Goal: Task Accomplishment & Management: Use online tool/utility

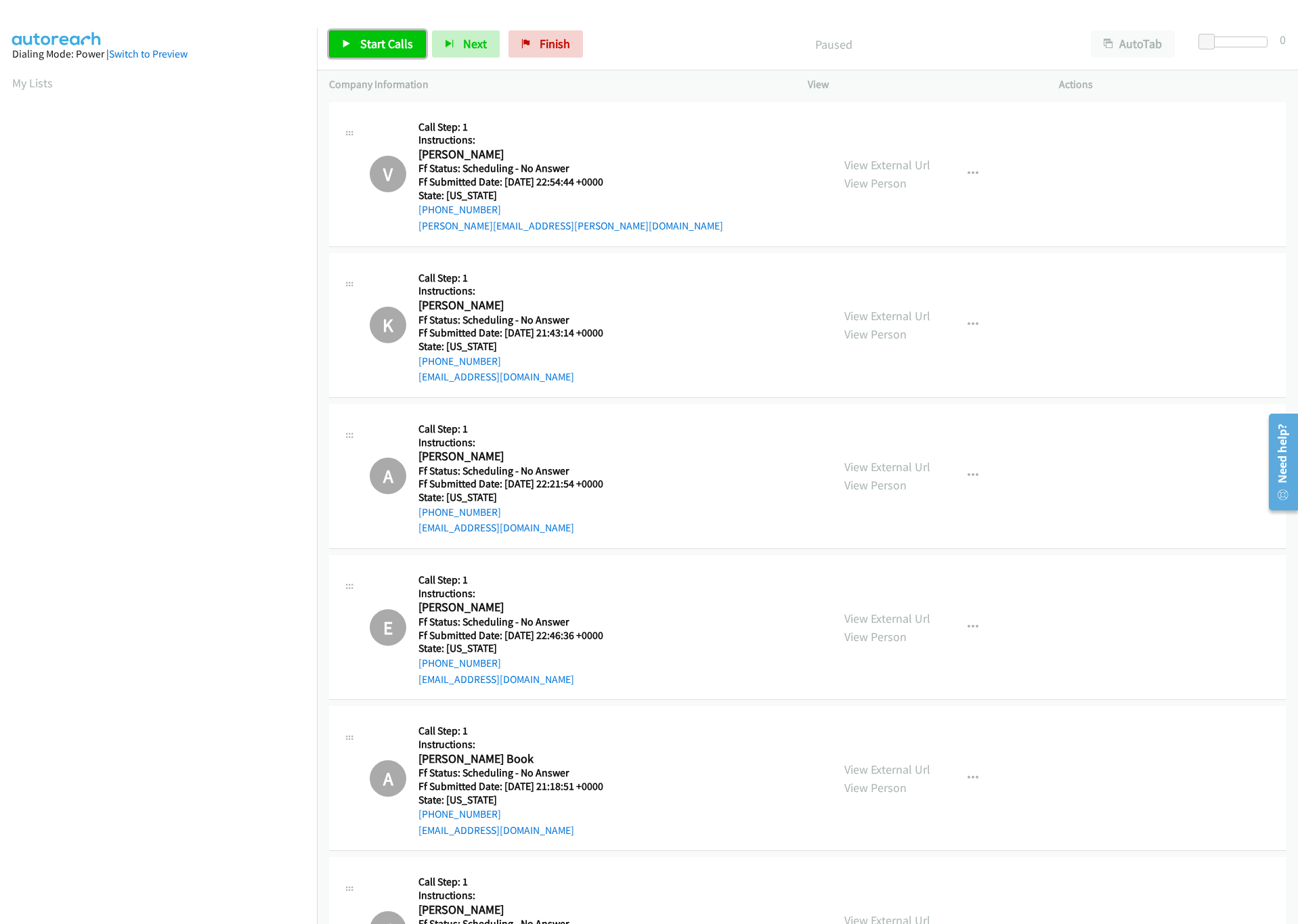
click at [379, 47] on span "Start Calls" at bounding box center [386, 43] width 53 height 16
click at [366, 43] on span "Start Calls" at bounding box center [386, 43] width 53 height 16
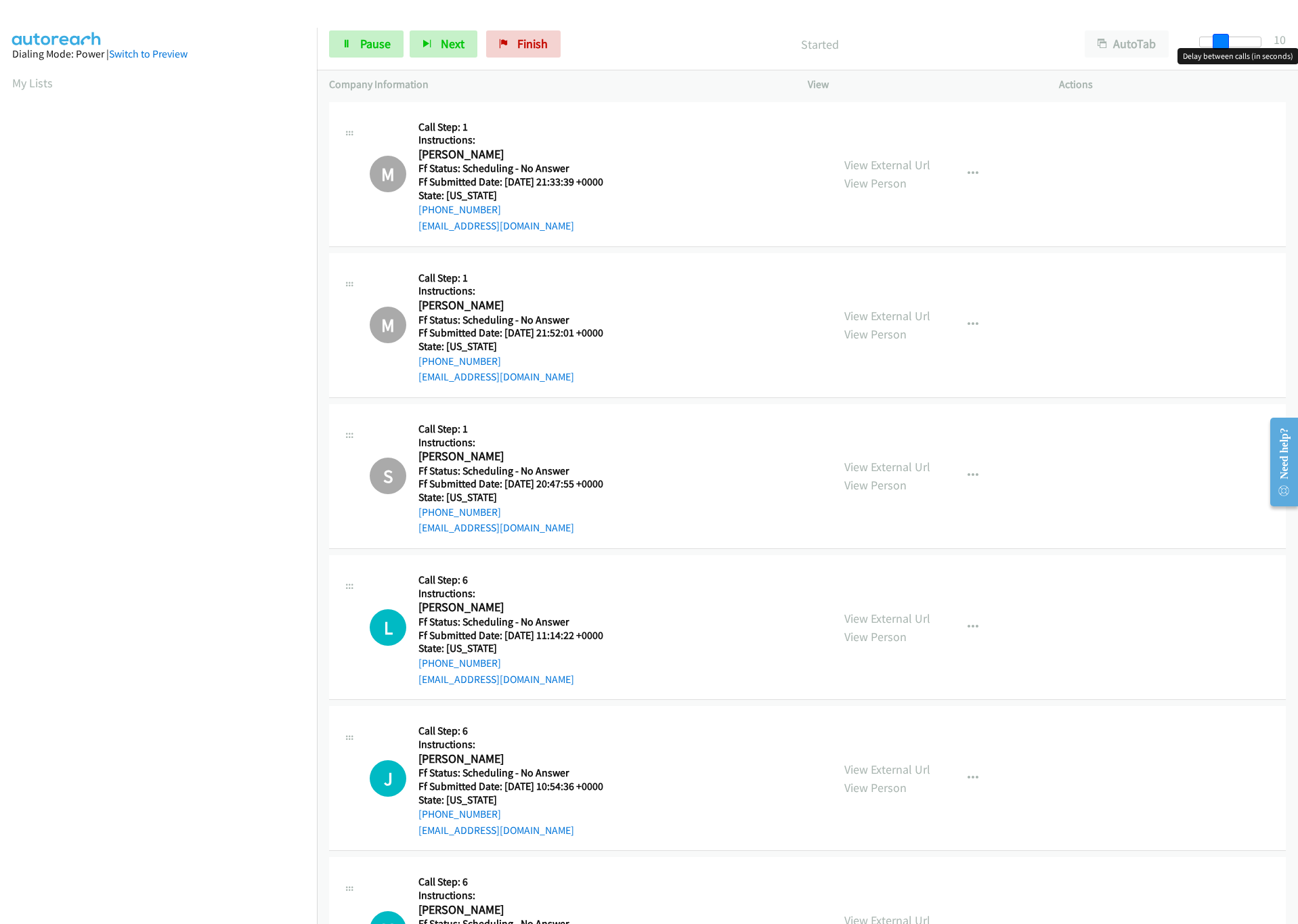
click at [1225, 43] on div at bounding box center [1230, 42] width 62 height 11
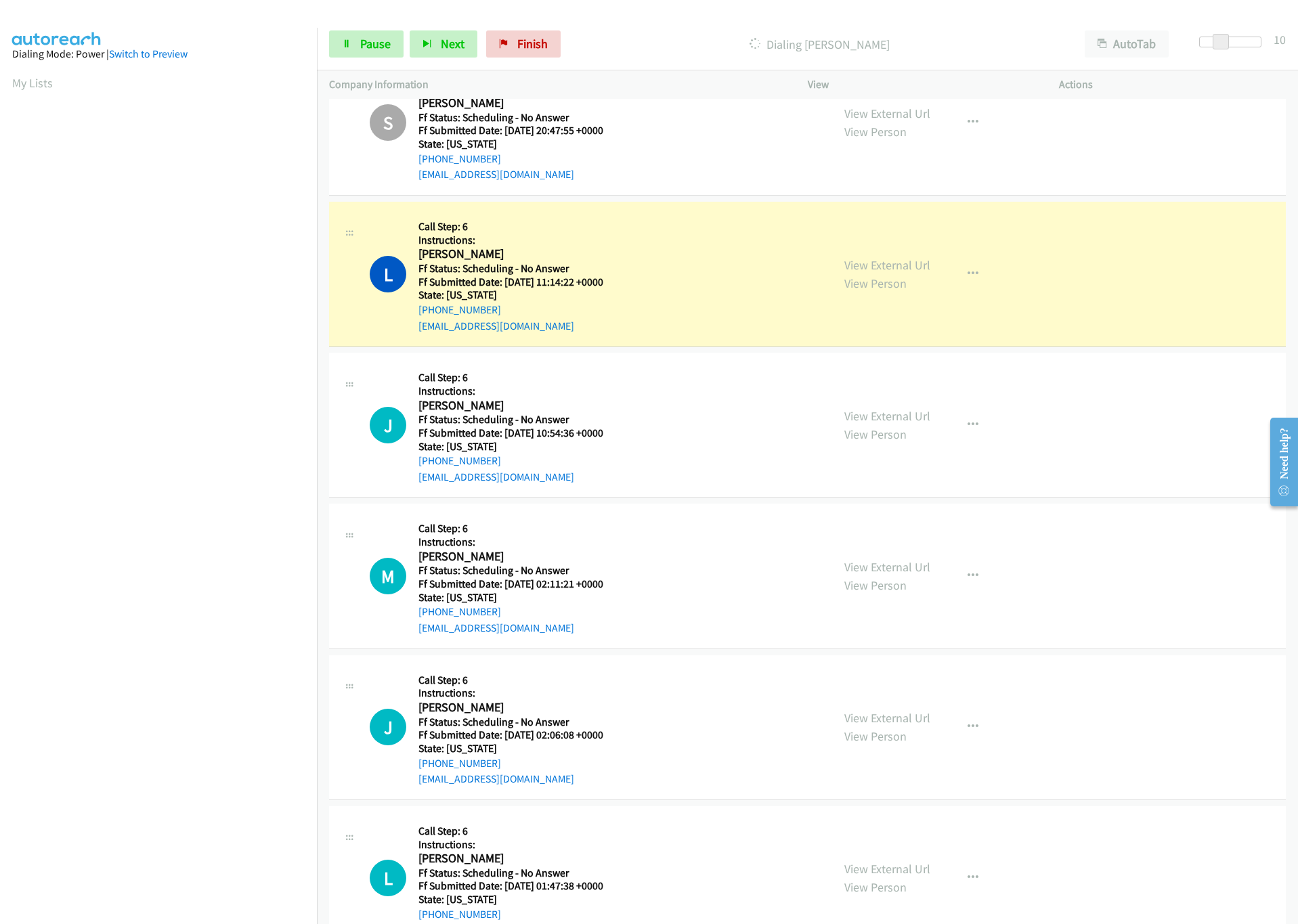
scroll to position [406, 0]
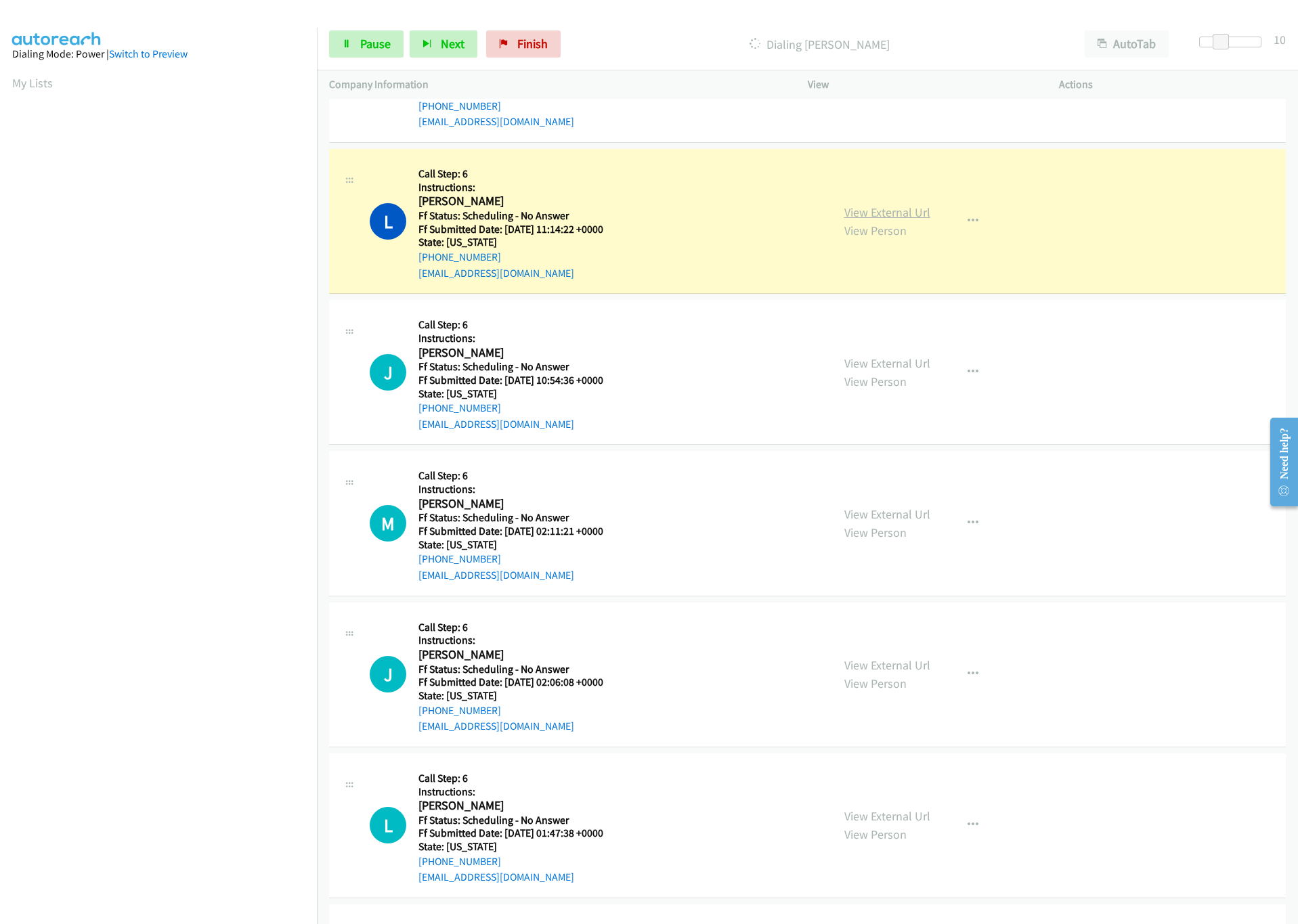
click at [898, 211] on link "View External Url" at bounding box center [887, 212] width 86 height 16
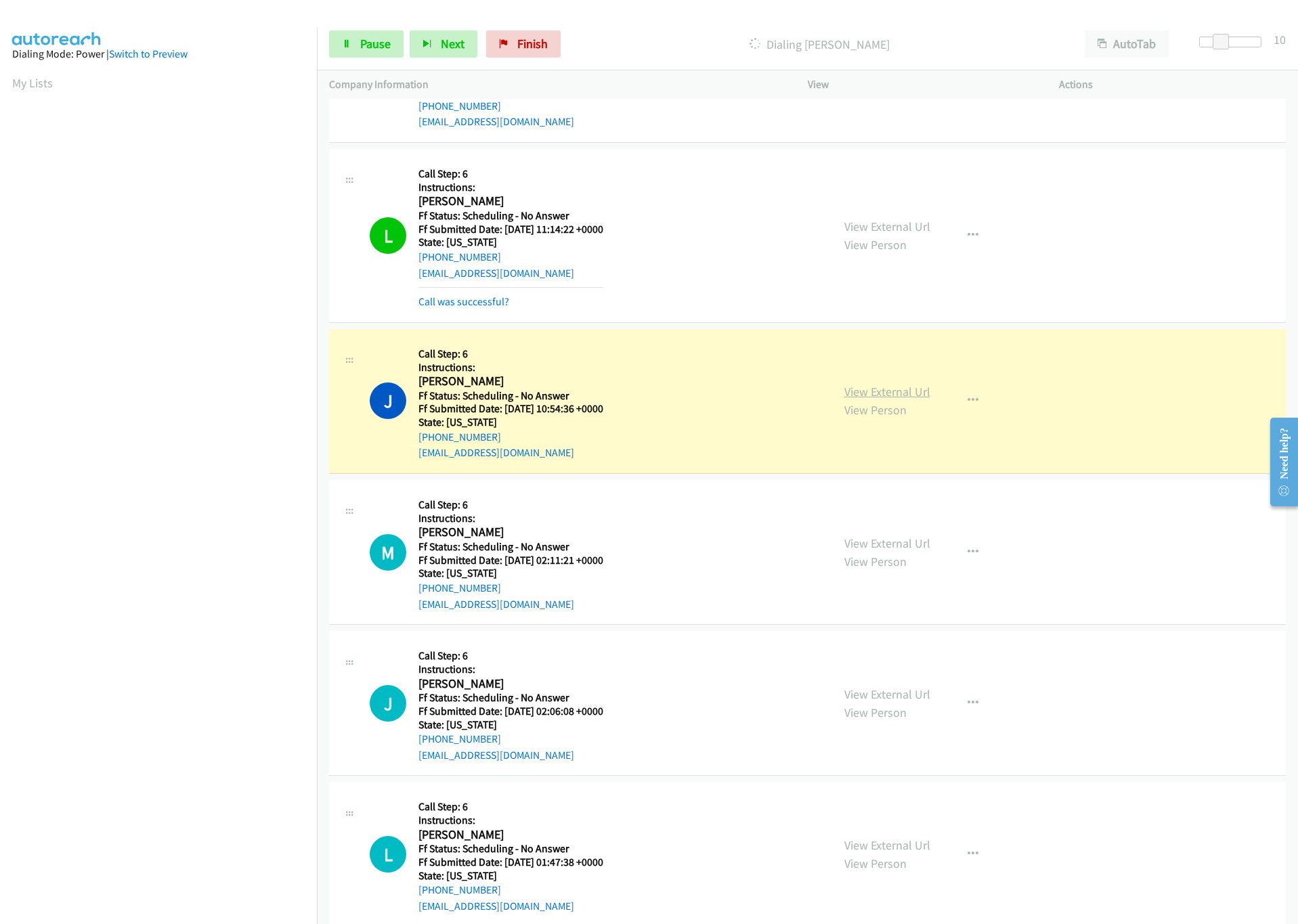
click at [899, 394] on link "View External Url" at bounding box center [887, 392] width 86 height 16
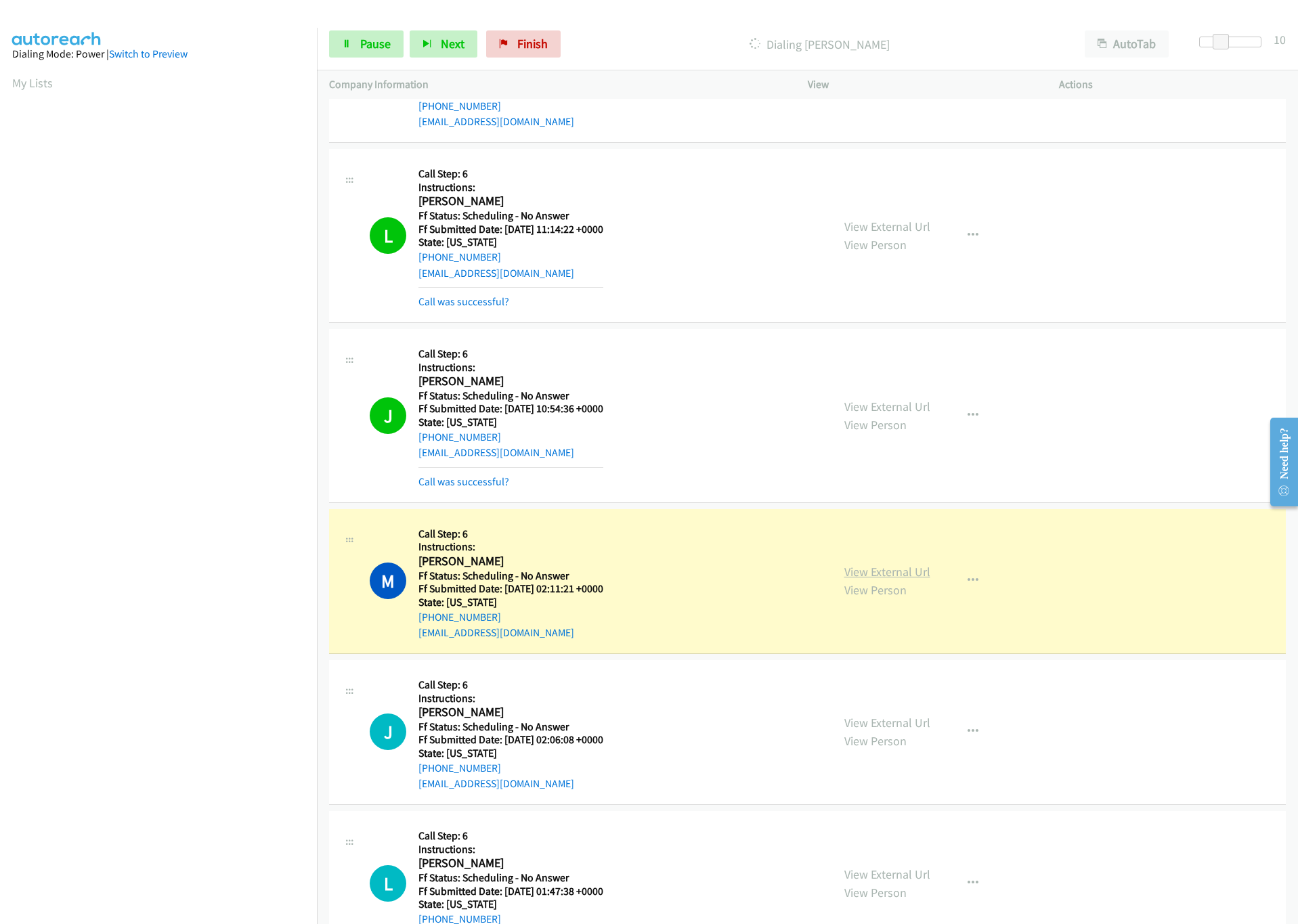
click at [855, 571] on link "View External Url" at bounding box center [887, 572] width 86 height 16
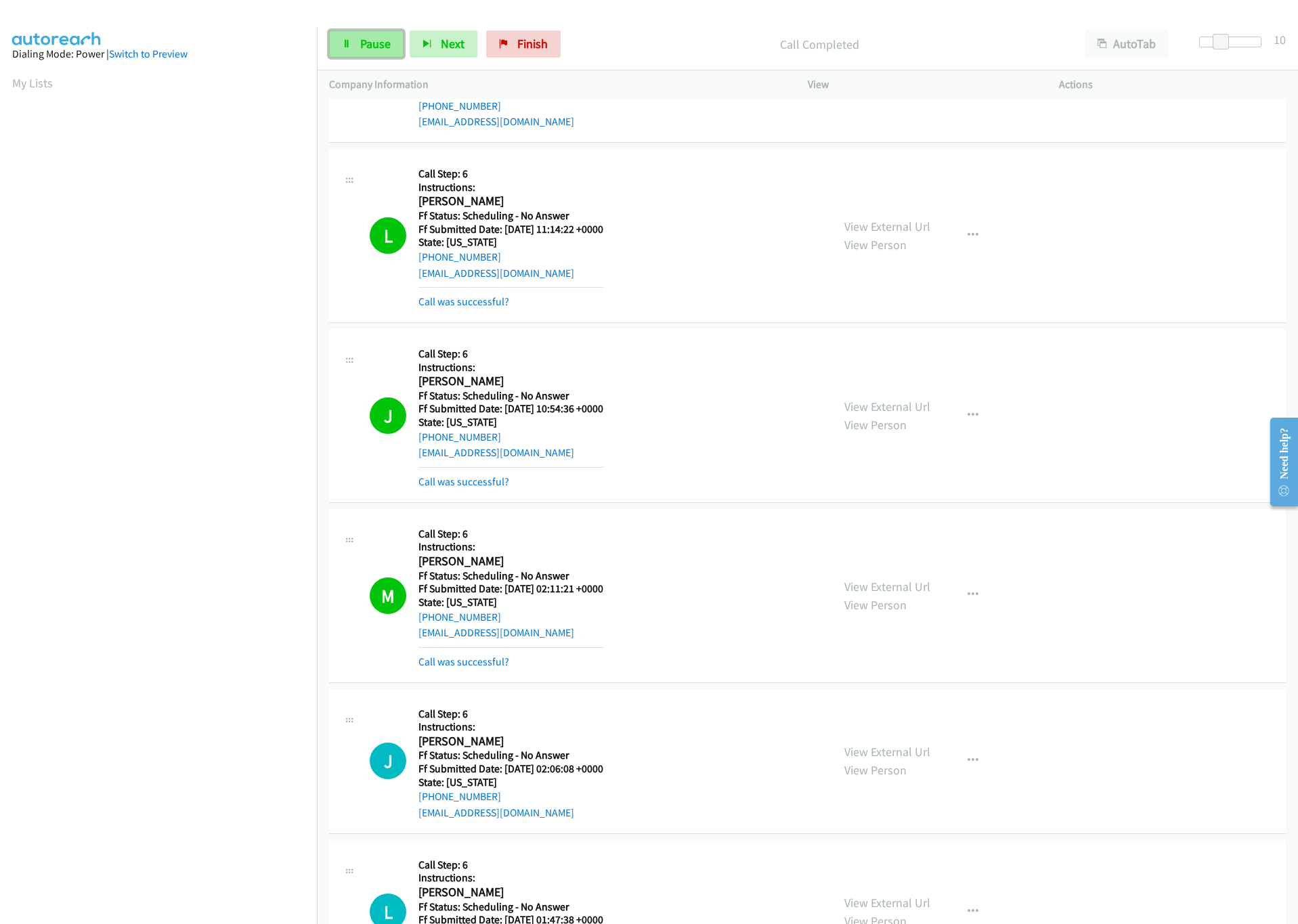
click at [353, 37] on link "Pause" at bounding box center [366, 43] width 74 height 27
click at [390, 46] on span "Start Calls" at bounding box center [386, 43] width 53 height 16
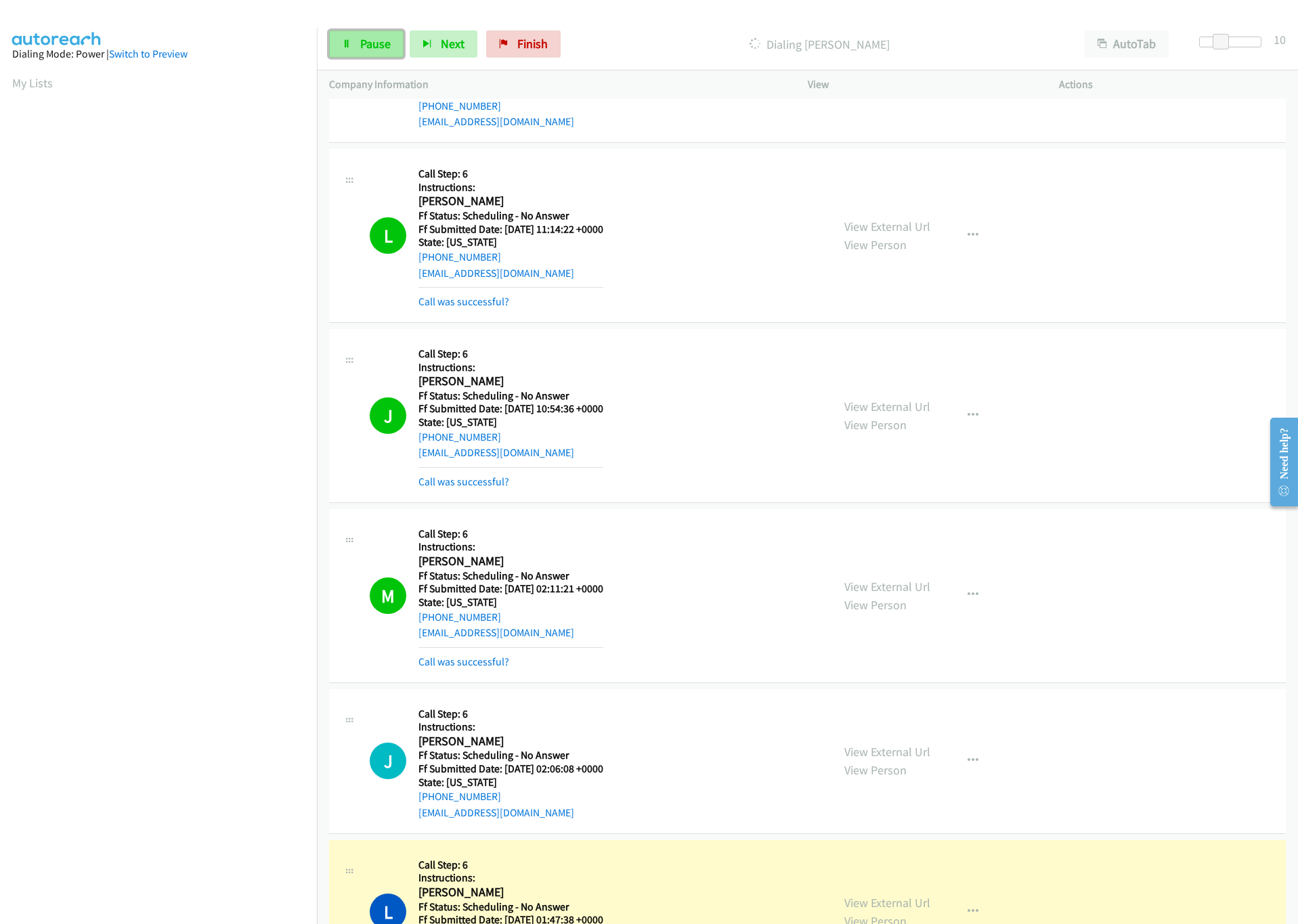
click at [364, 43] on span "Pause" at bounding box center [375, 43] width 30 height 16
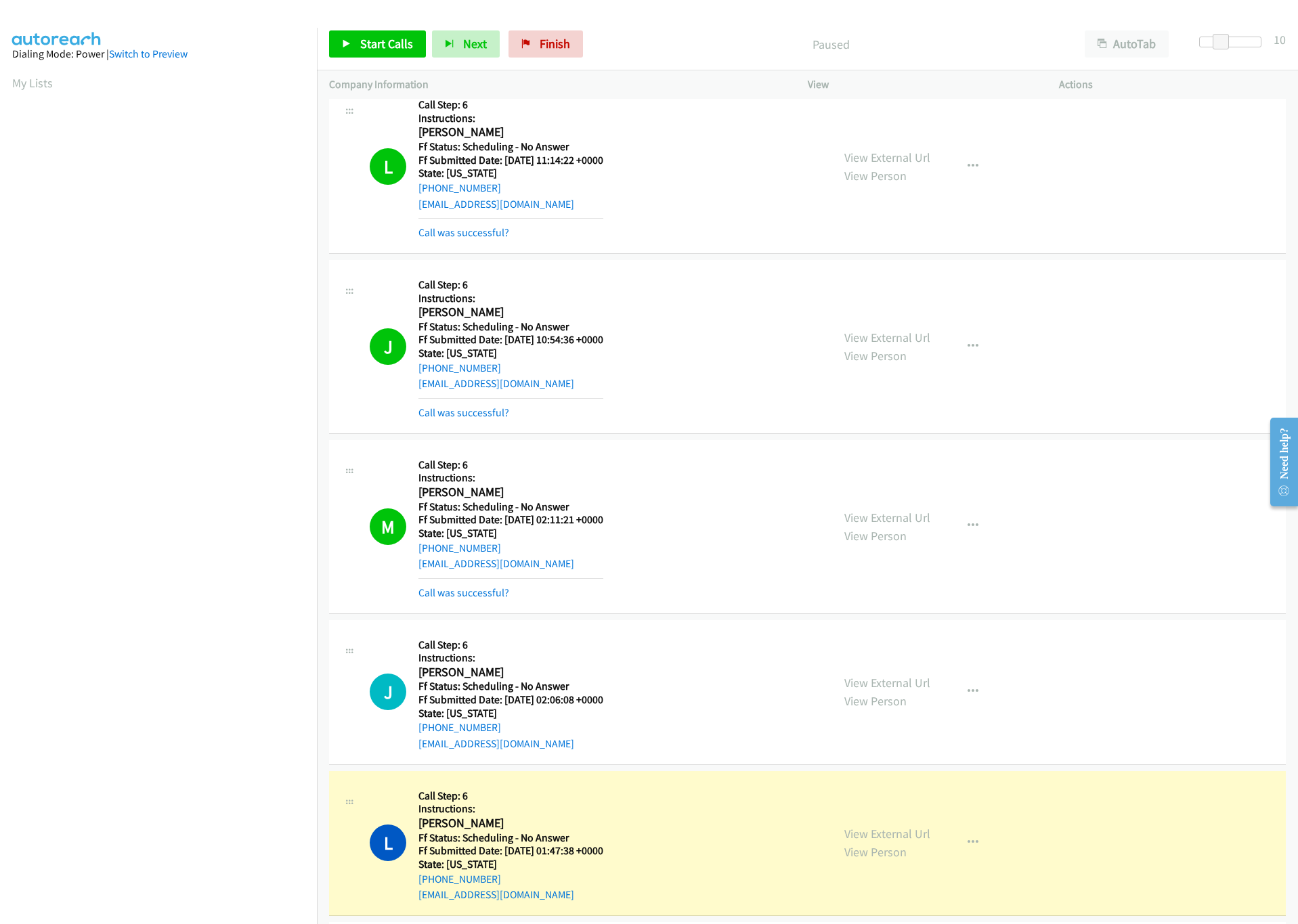
scroll to position [610, 0]
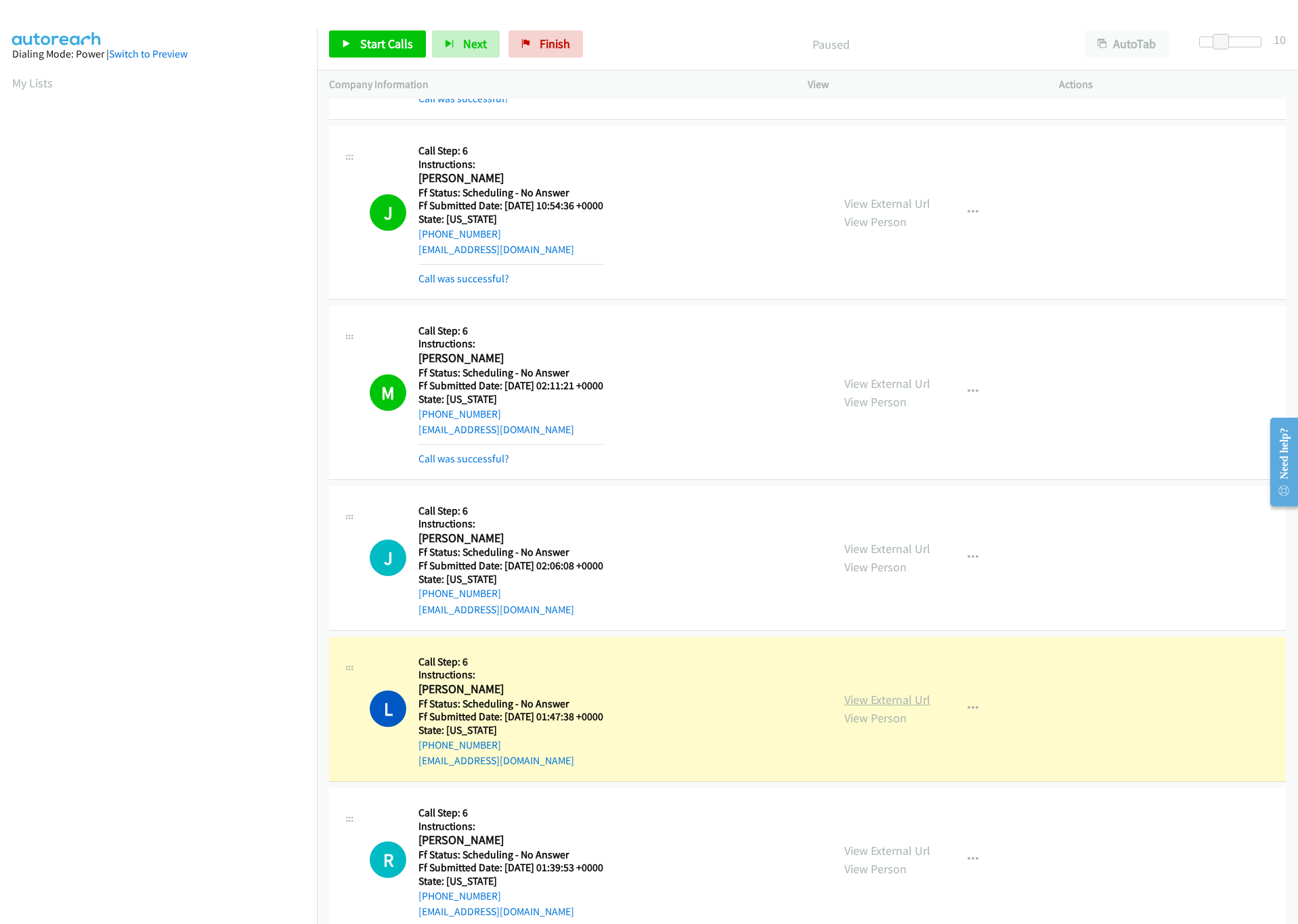
click at [901, 701] on link "View External Url" at bounding box center [887, 699] width 86 height 16
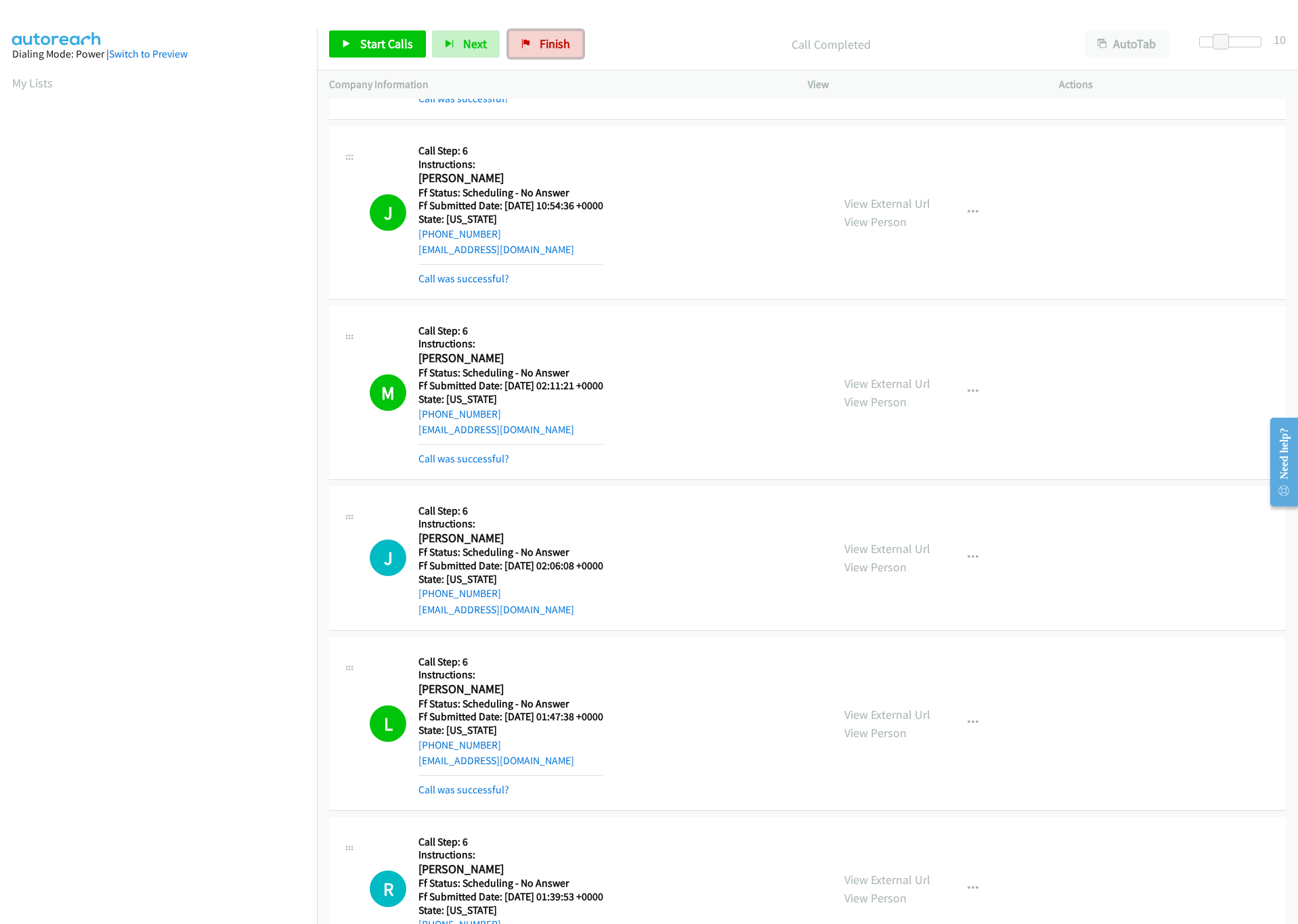
drag, startPoint x: 543, startPoint y: 49, endPoint x: 735, endPoint y: 56, distance: 192.1
click at [543, 49] on span "Finish" at bounding box center [555, 43] width 30 height 16
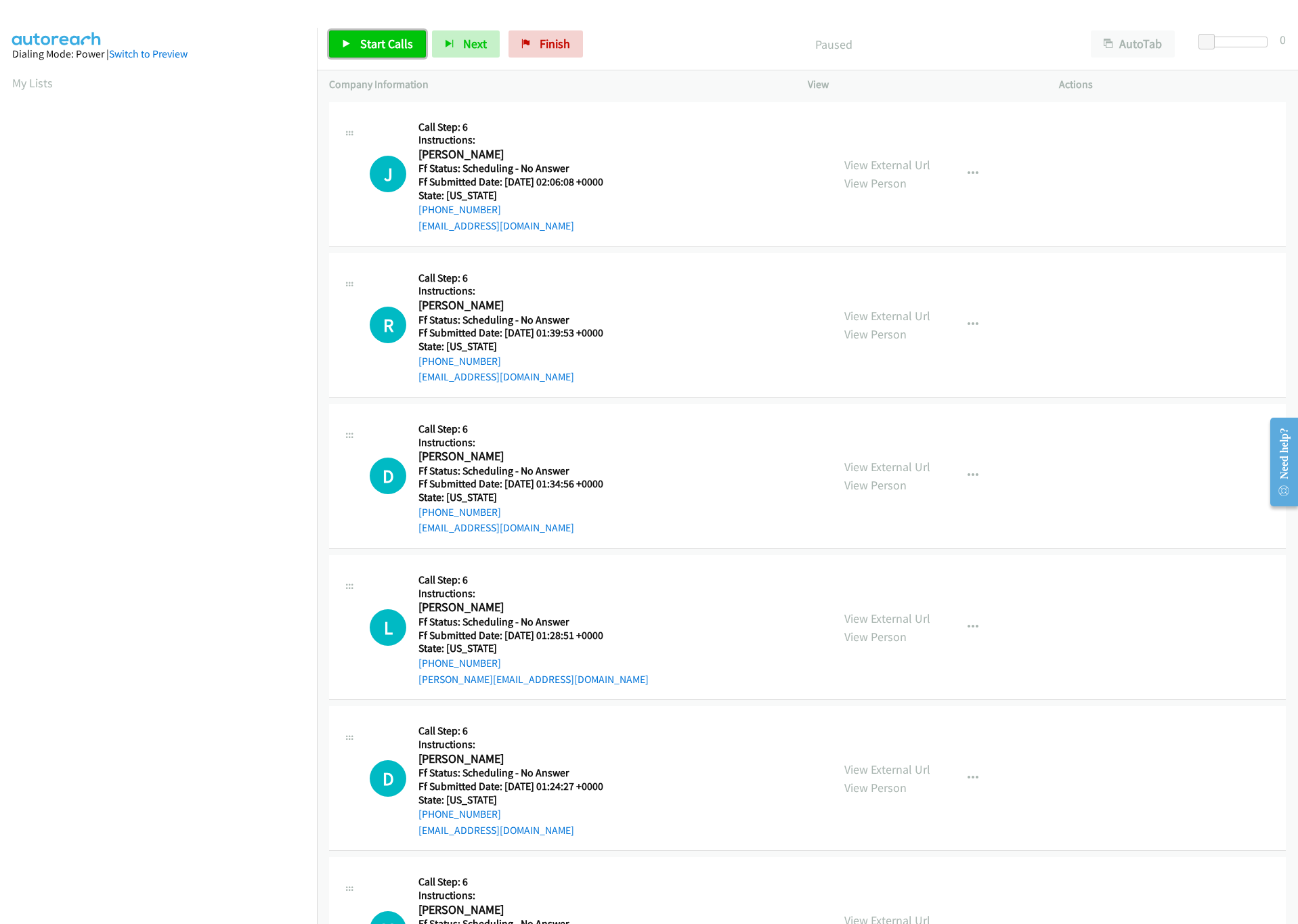
click at [363, 53] on link "Start Calls" at bounding box center [377, 43] width 97 height 27
click at [1229, 41] on div at bounding box center [1230, 42] width 62 height 11
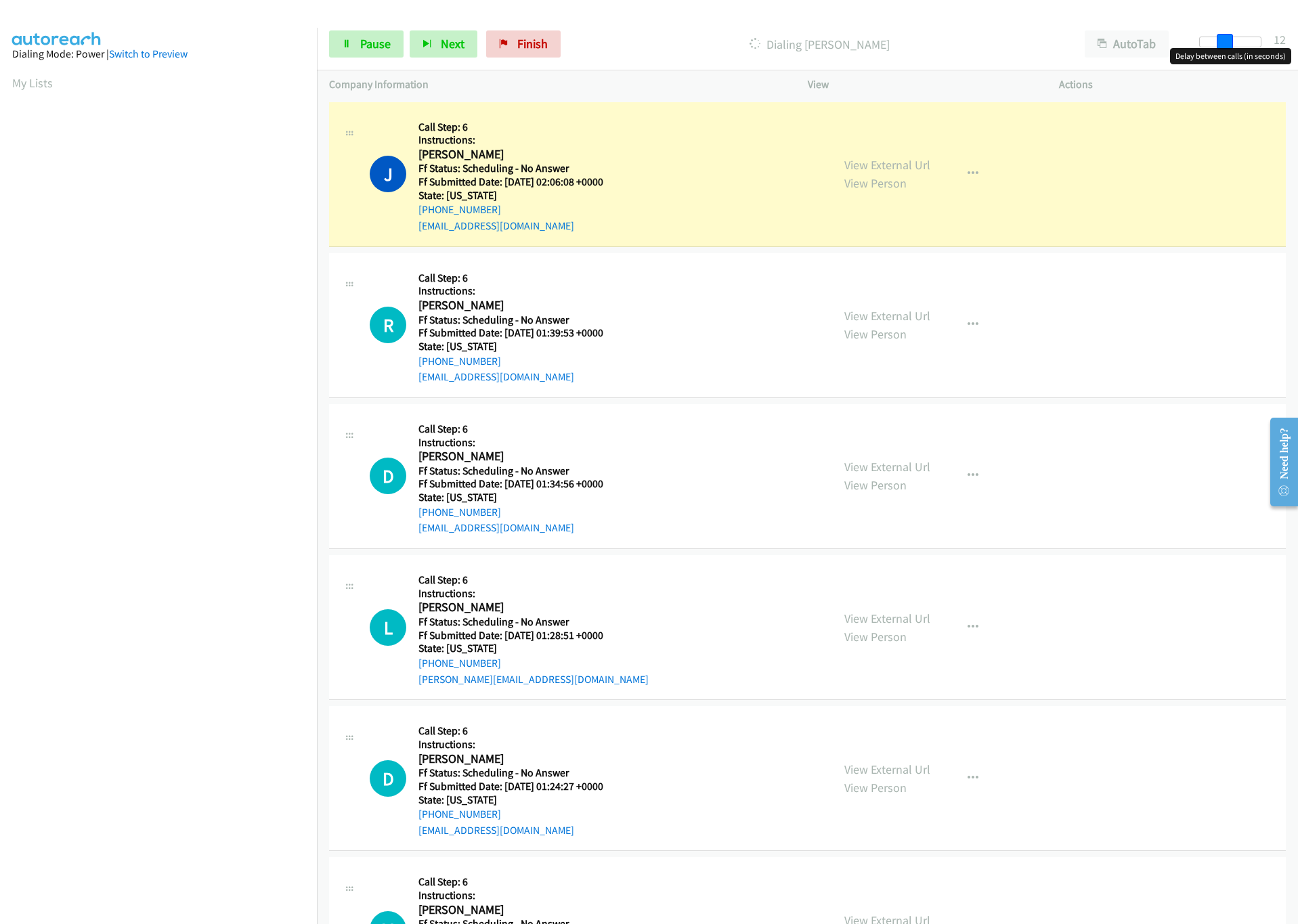
click at [1217, 41] on span at bounding box center [1225, 42] width 17 height 17
click at [1215, 43] on div at bounding box center [1237, 42] width 62 height 11
click at [882, 161] on link "View External Url" at bounding box center [887, 165] width 86 height 16
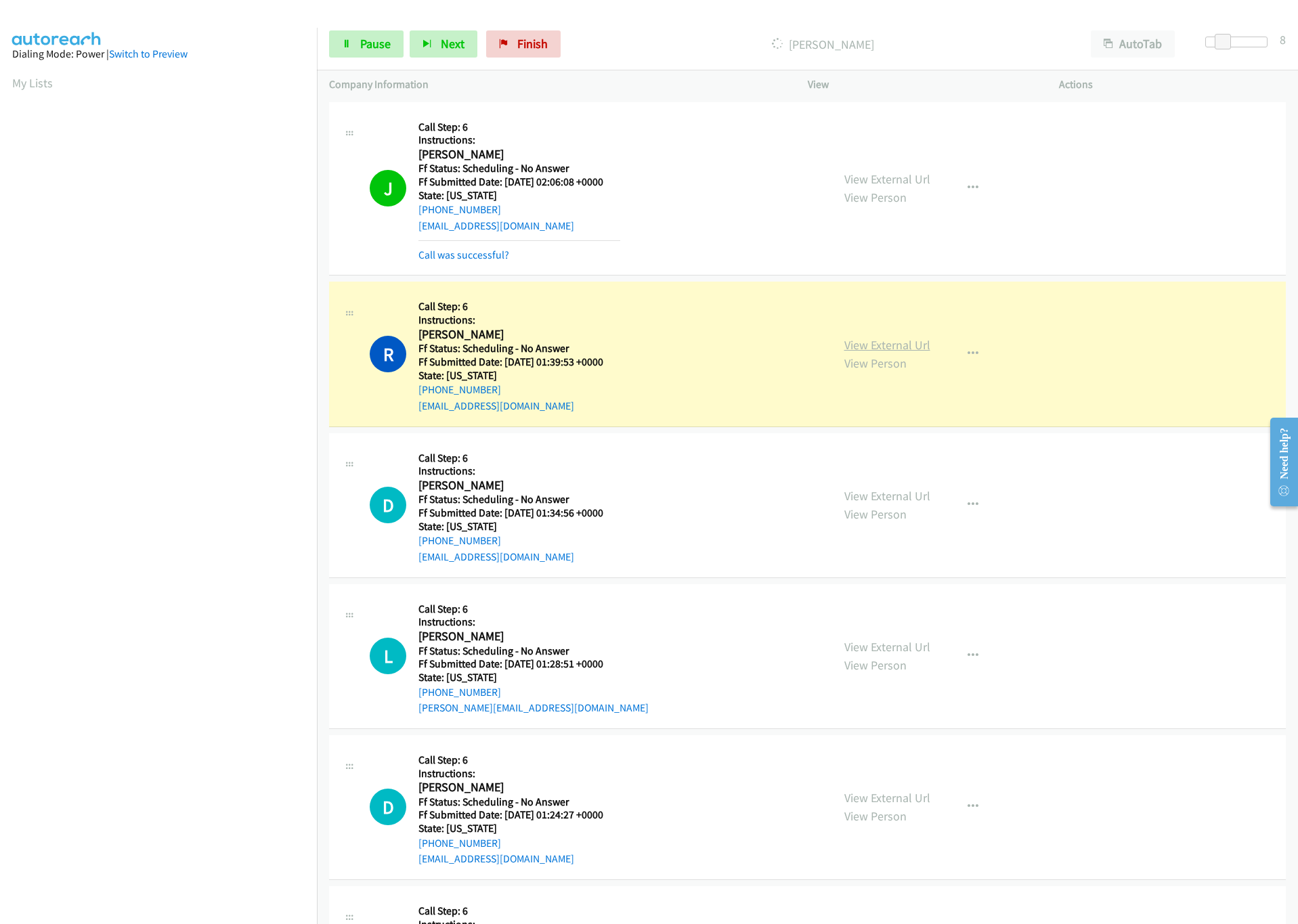
click at [880, 342] on link "View External Url" at bounding box center [887, 345] width 86 height 16
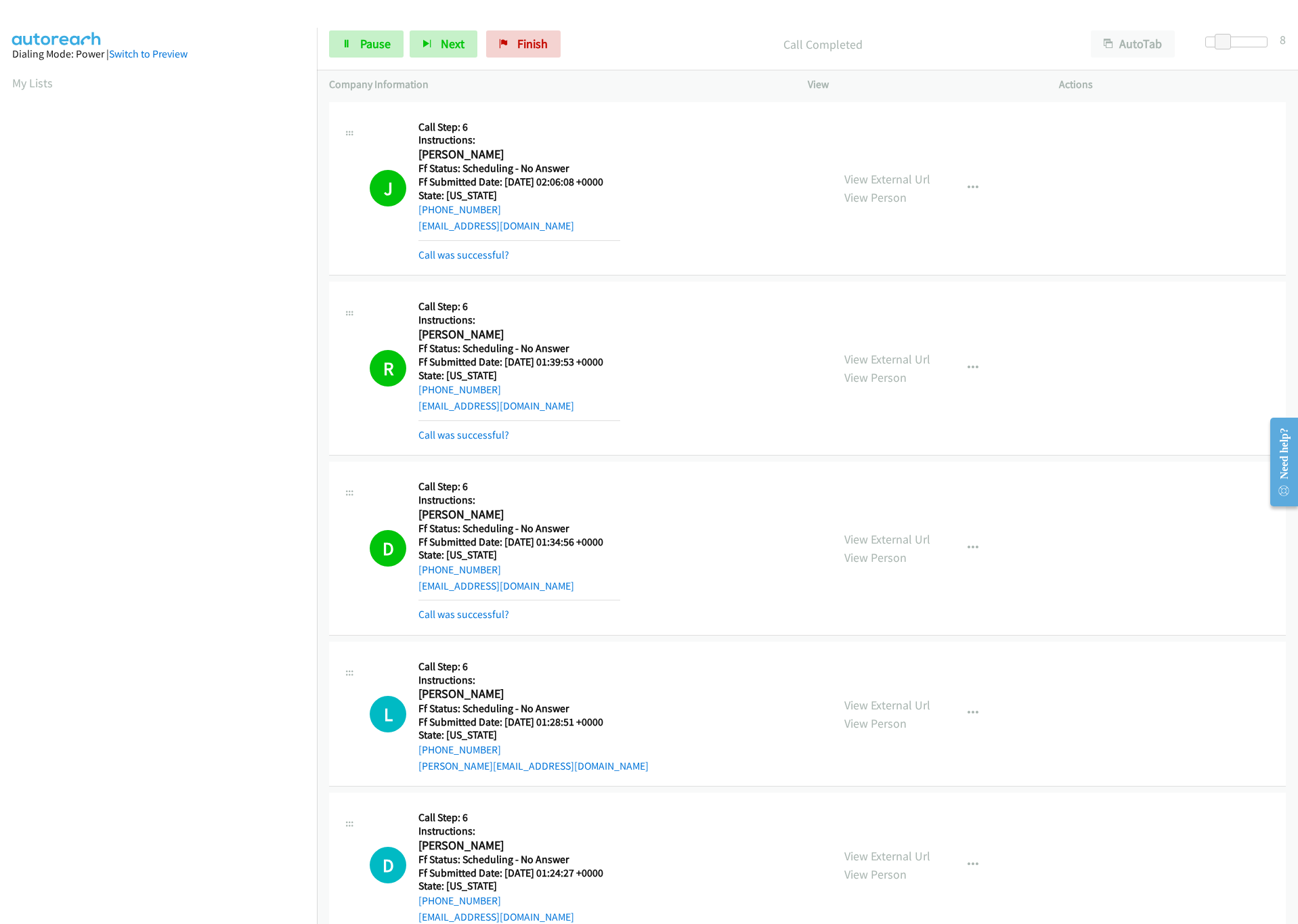
click at [906, 524] on div "View External Url View Person View External Url Email Schedule/Manage Callback …" at bounding box center [964, 548] width 263 height 149
click at [910, 539] on link "View External Url" at bounding box center [887, 539] width 86 height 16
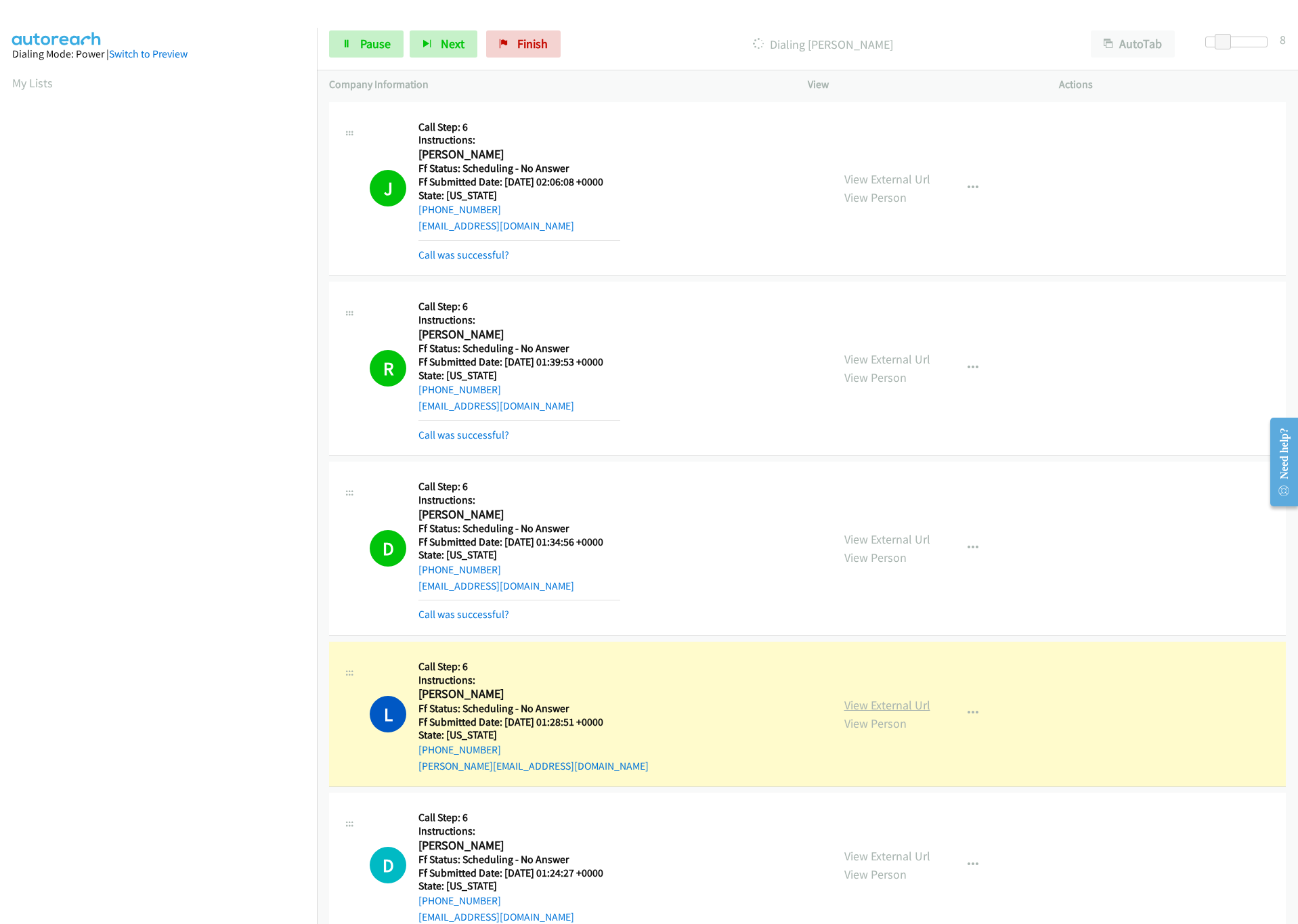
click at [864, 709] on link "View External Url" at bounding box center [887, 705] width 86 height 16
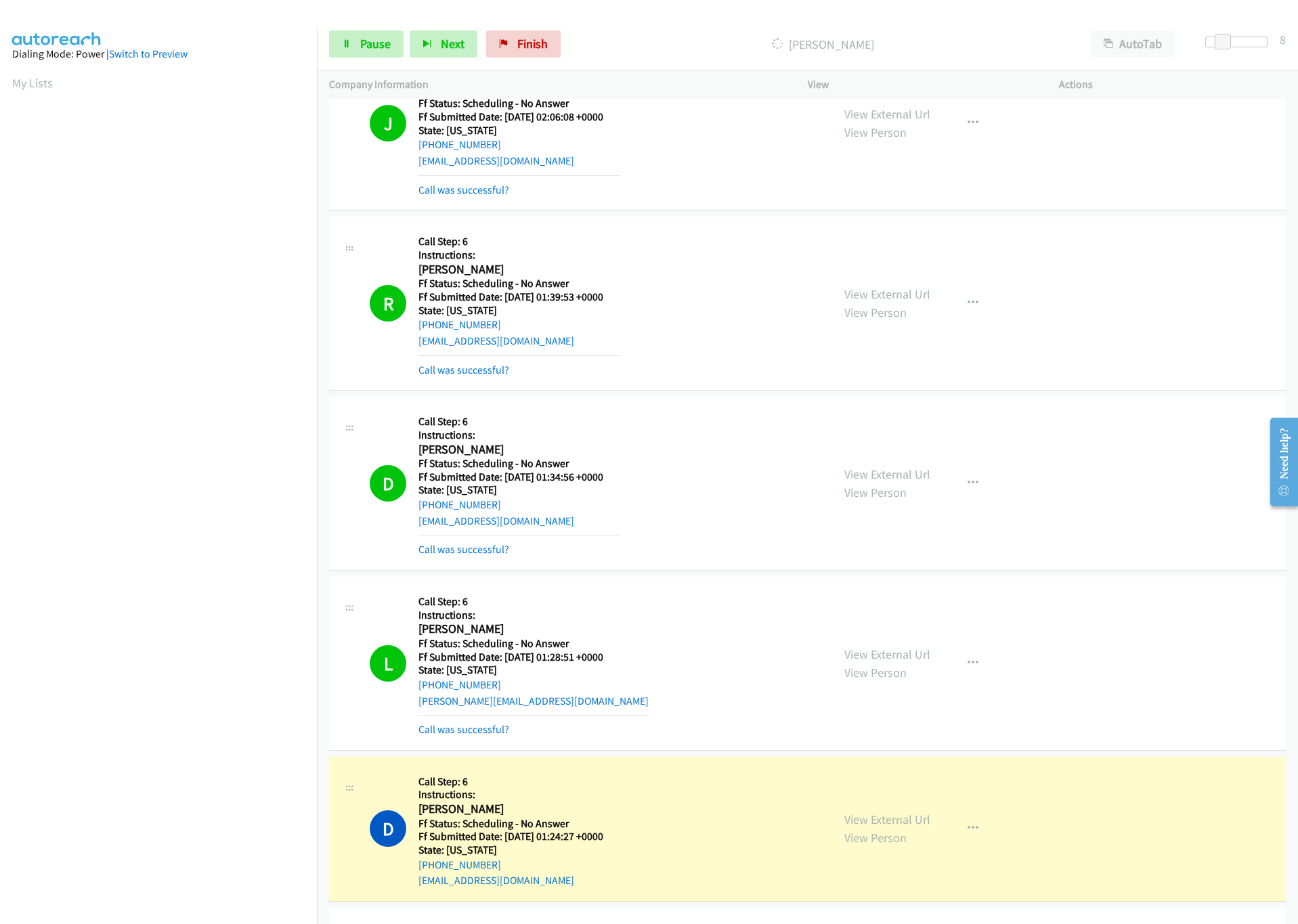
scroll to position [101, 0]
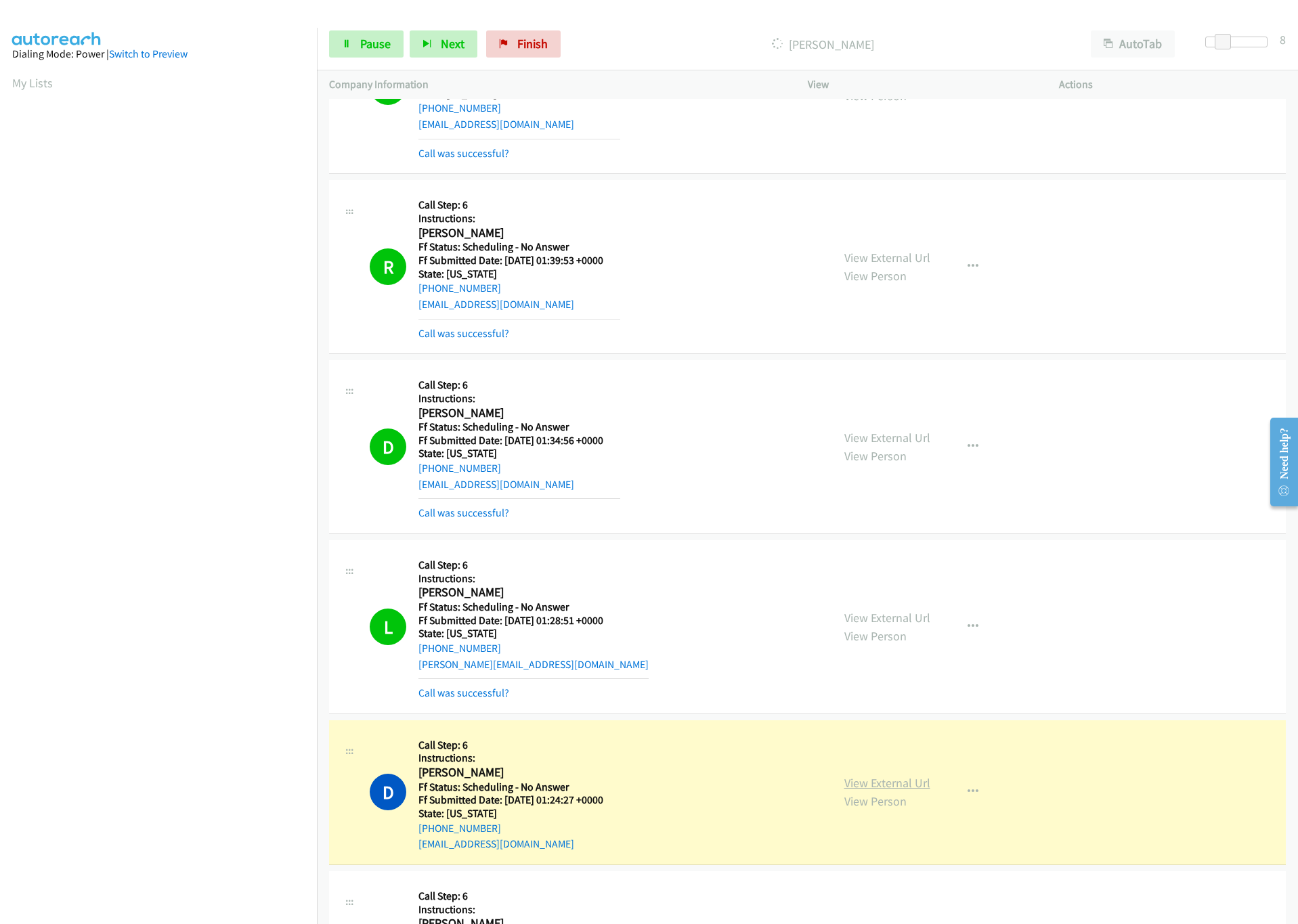
click at [882, 784] on link "View External Url" at bounding box center [887, 783] width 86 height 16
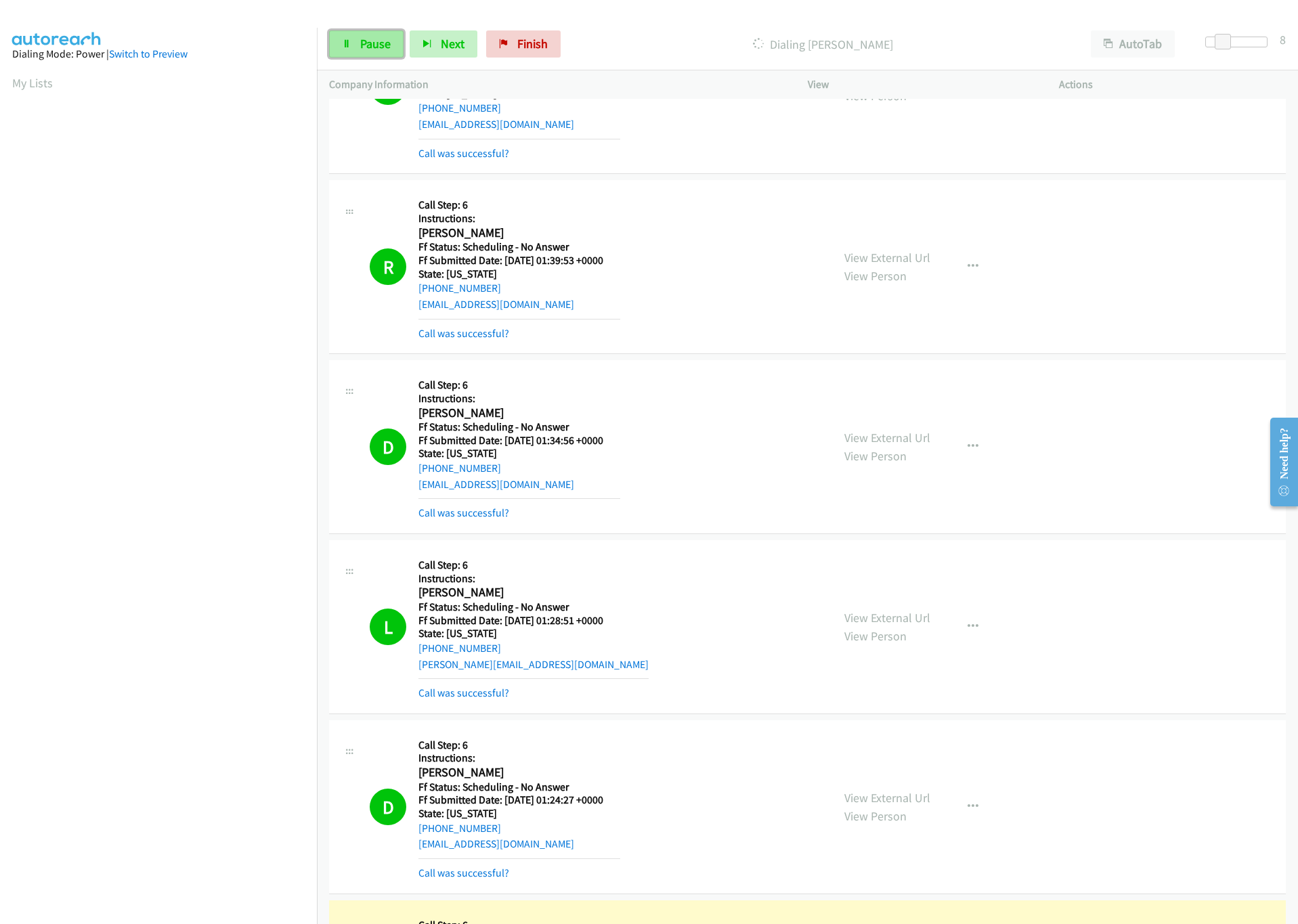
click at [377, 47] on span "Pause" at bounding box center [375, 43] width 30 height 16
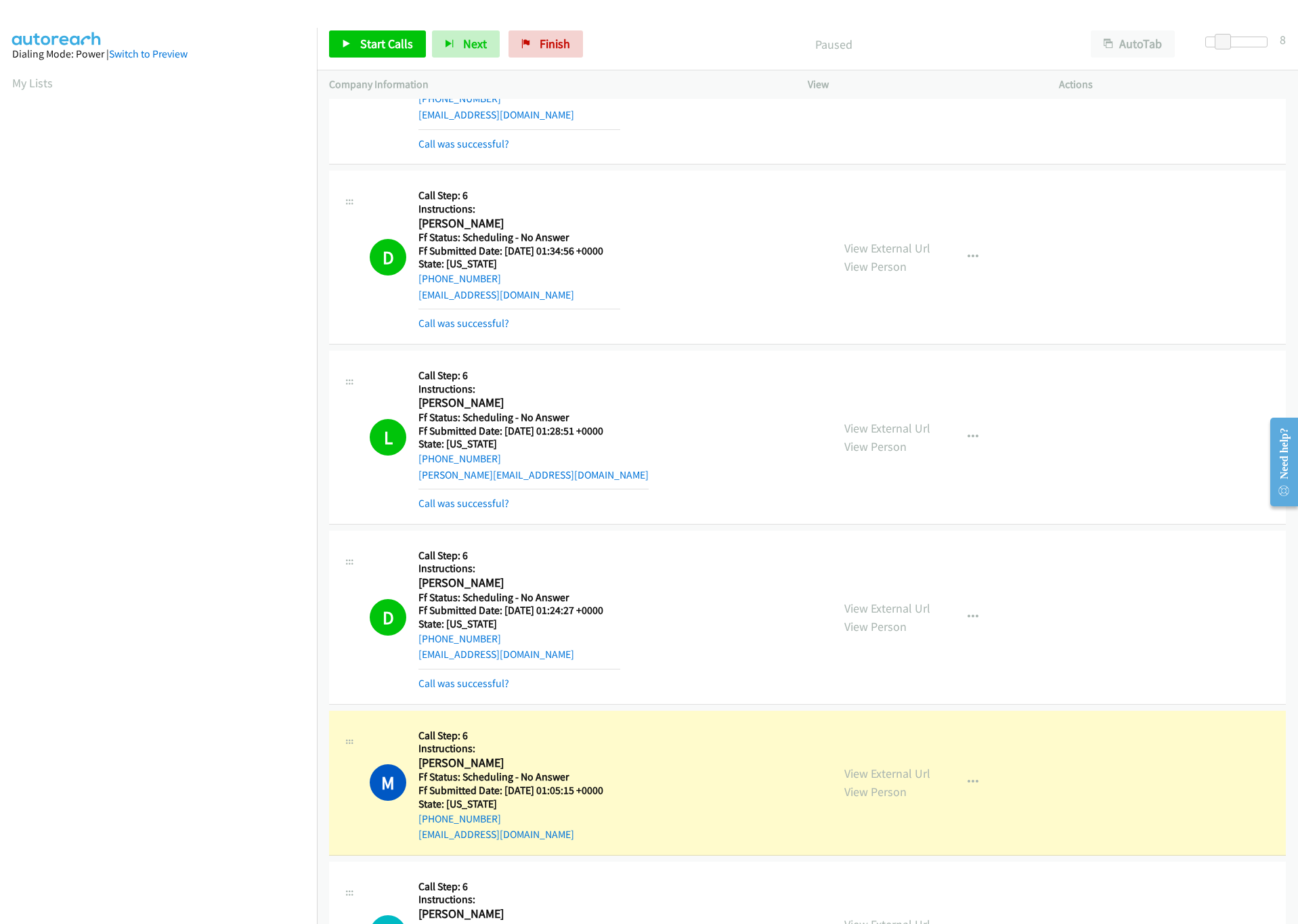
scroll to position [305, 0]
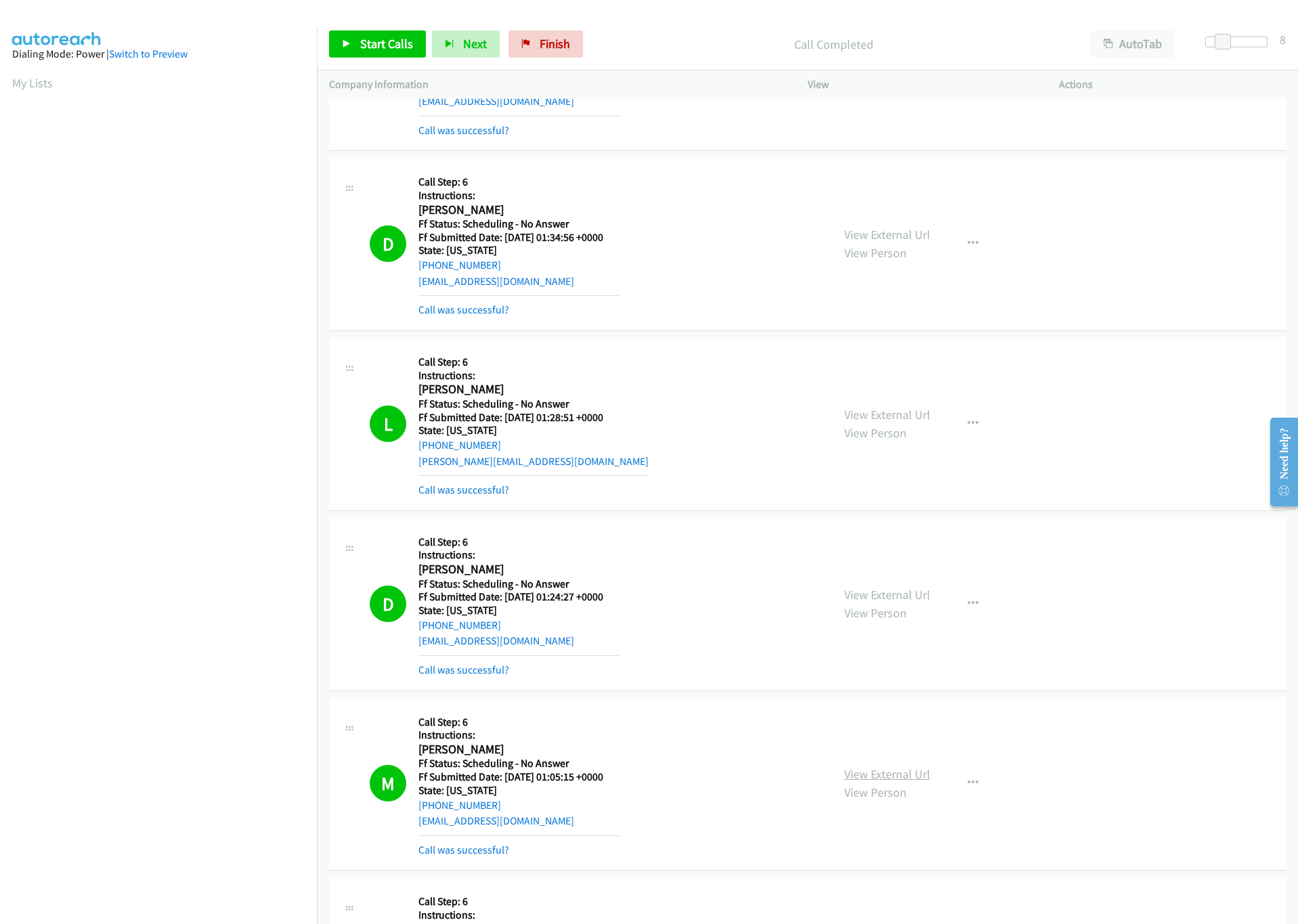
click at [844, 782] on link "View External Url" at bounding box center [887, 774] width 86 height 16
click at [394, 43] on span "Start Calls" at bounding box center [386, 43] width 53 height 16
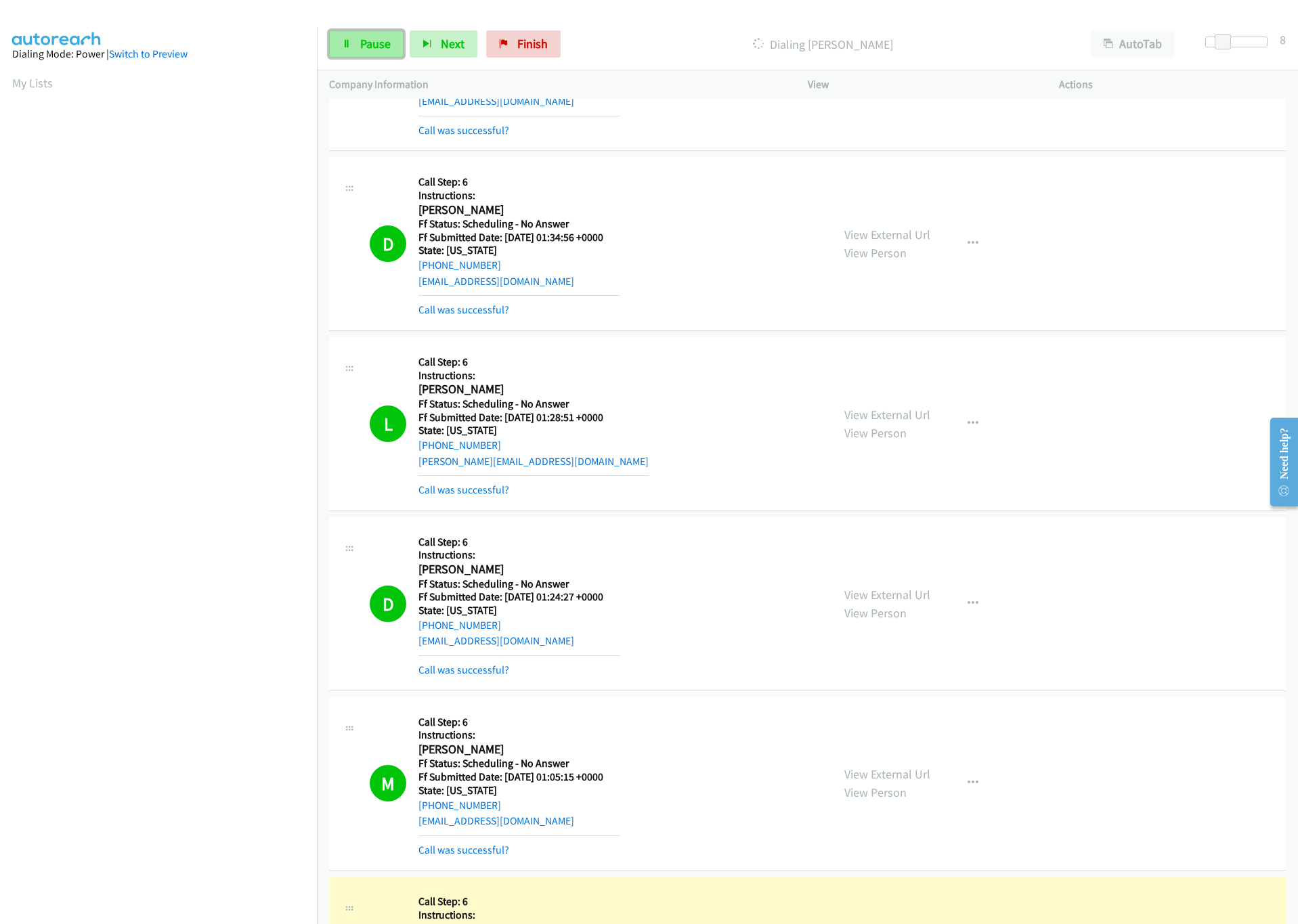
click at [374, 41] on span "Pause" at bounding box center [375, 43] width 30 height 16
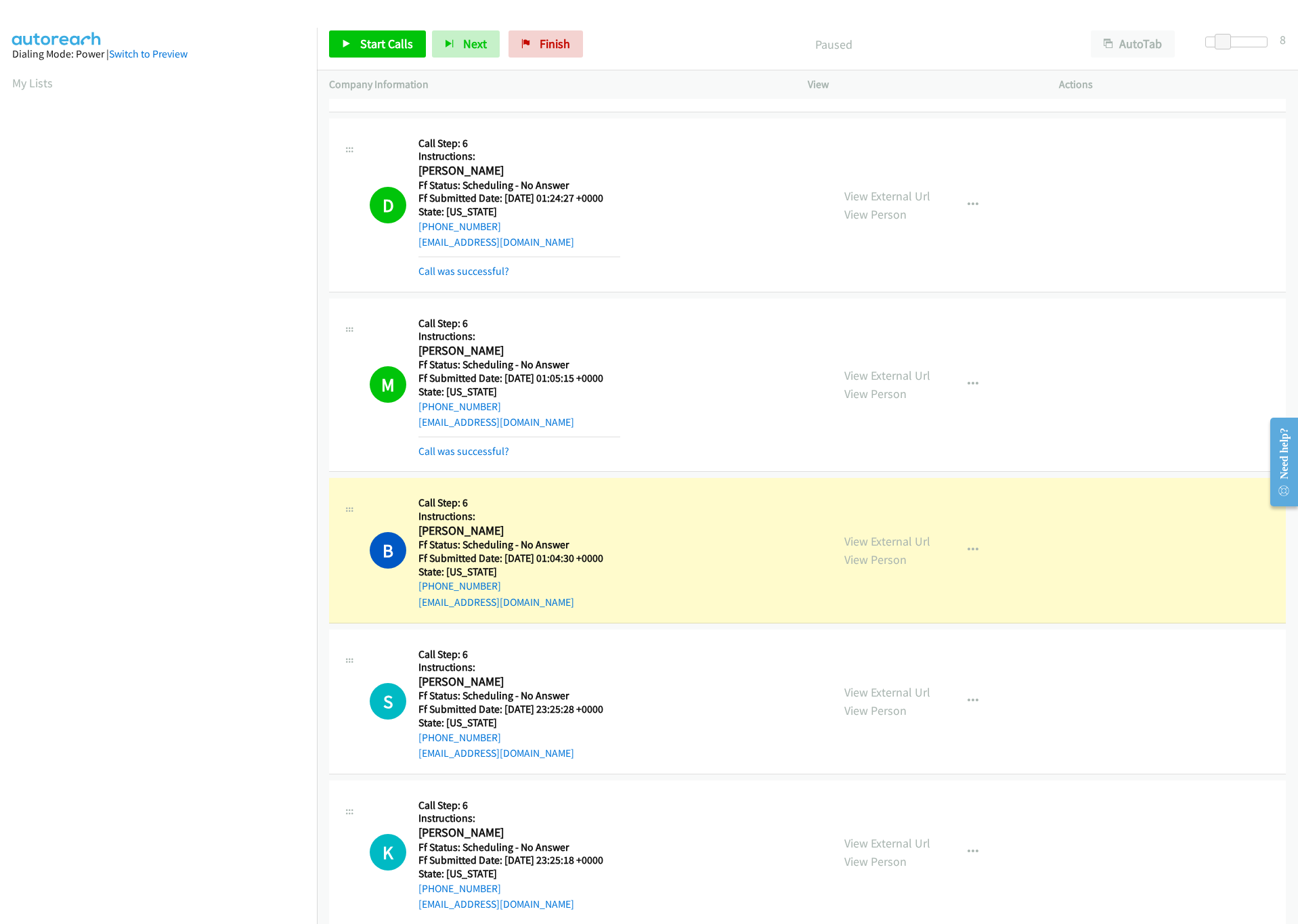
scroll to position [711, 0]
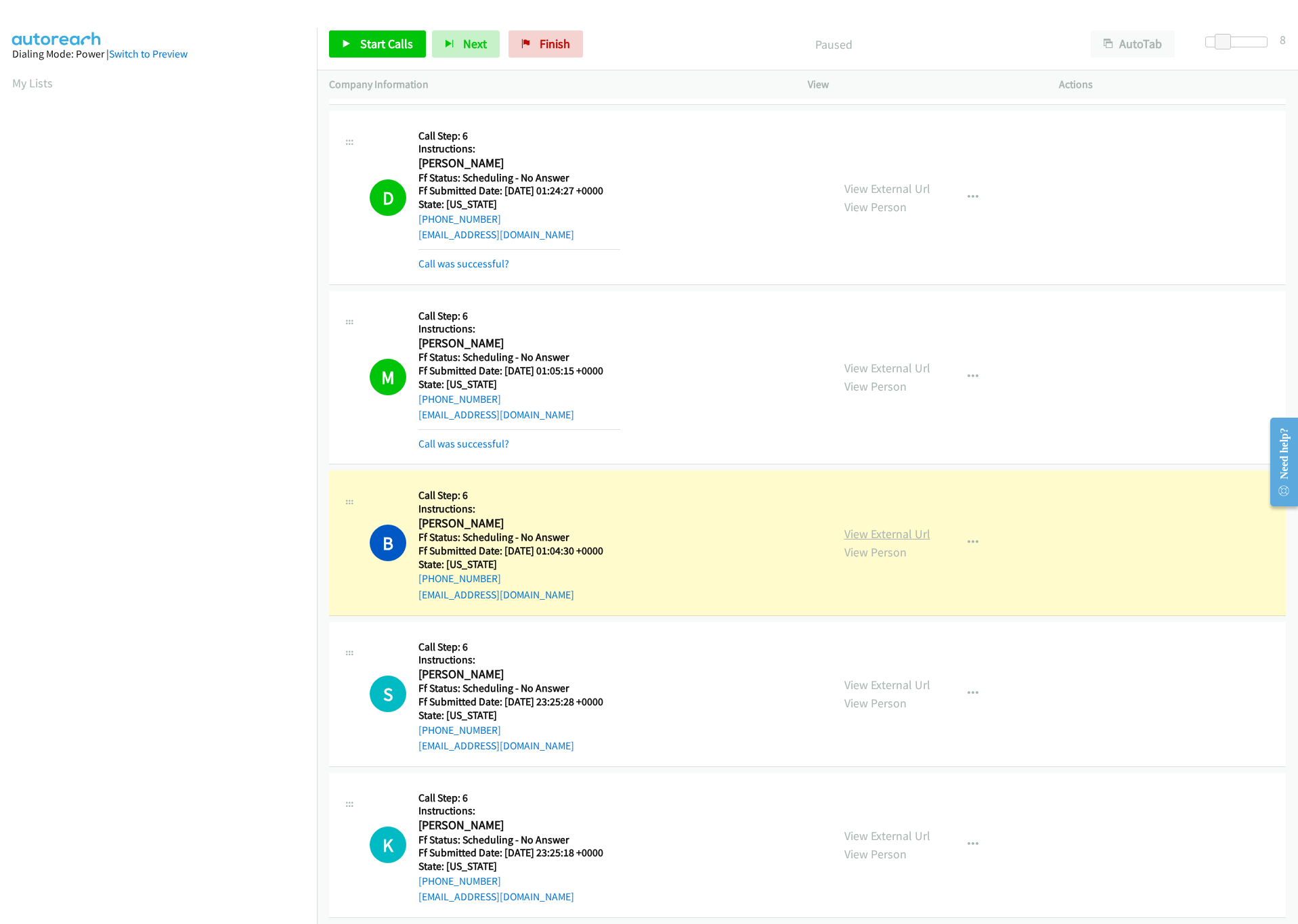
click at [854, 537] on link "View External Url" at bounding box center [887, 534] width 86 height 16
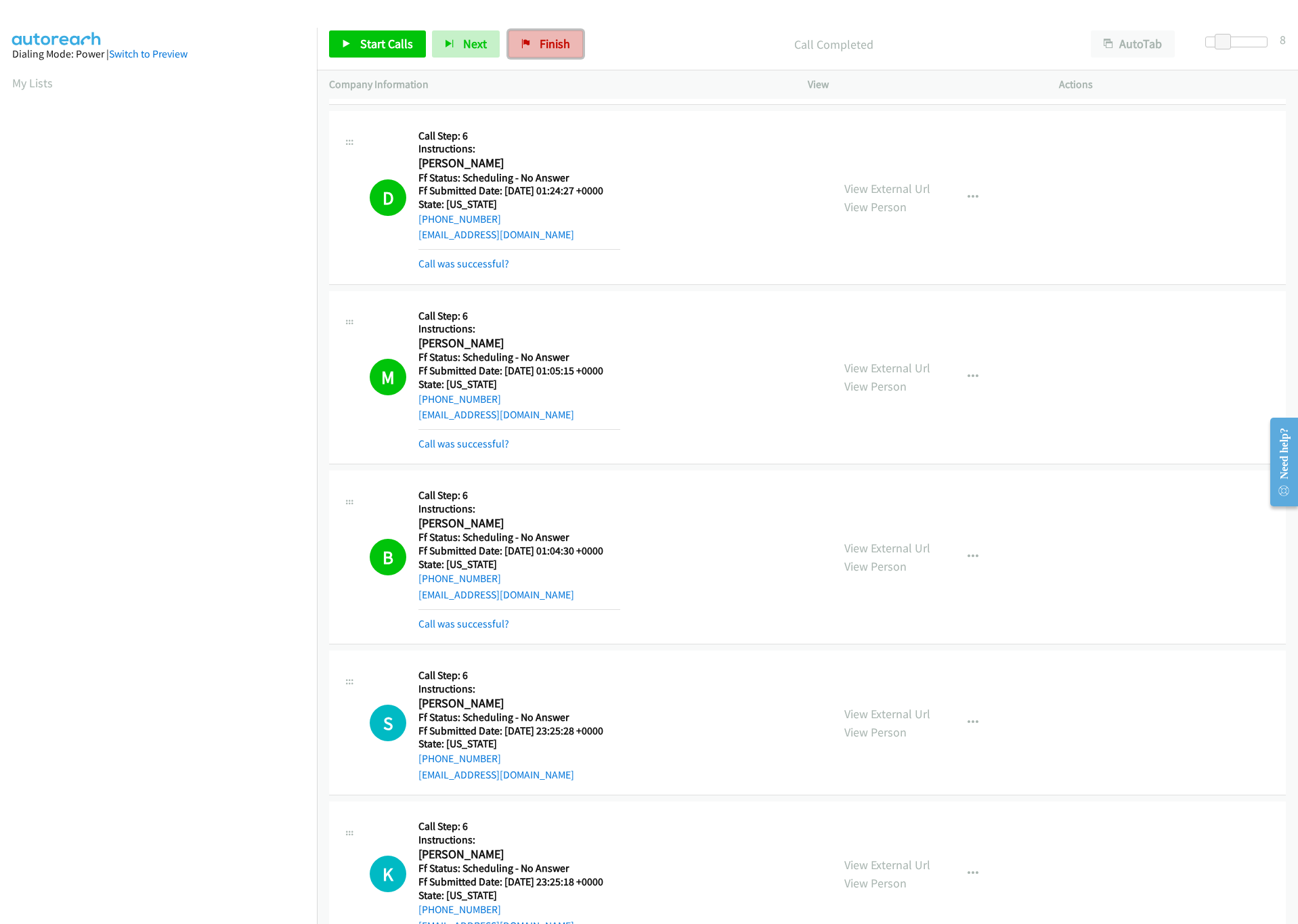
click at [550, 43] on span "Finish" at bounding box center [555, 43] width 30 height 16
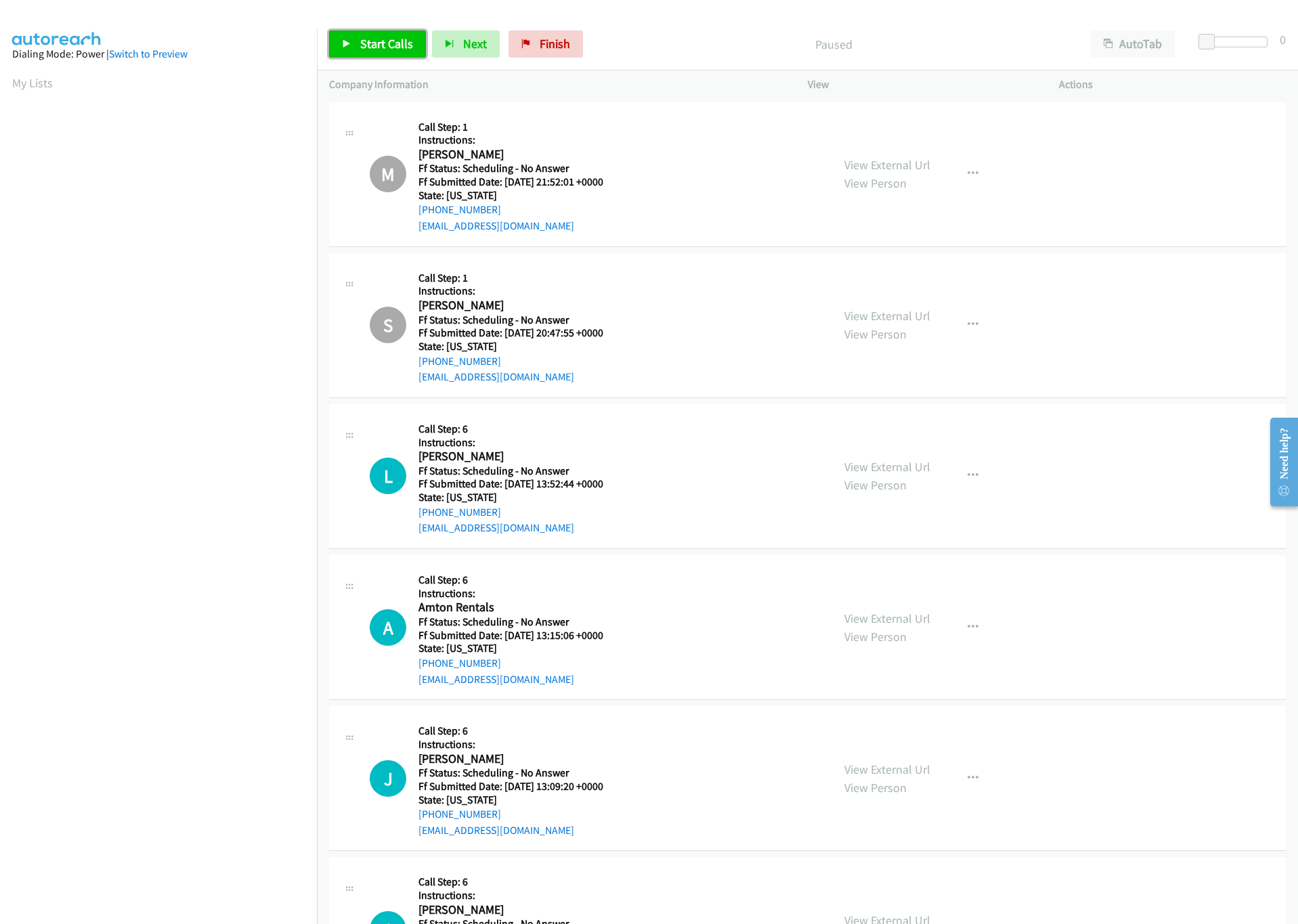
click at [387, 49] on span "Start Calls" at bounding box center [386, 43] width 53 height 16
click at [1226, 41] on div at bounding box center [1230, 42] width 62 height 11
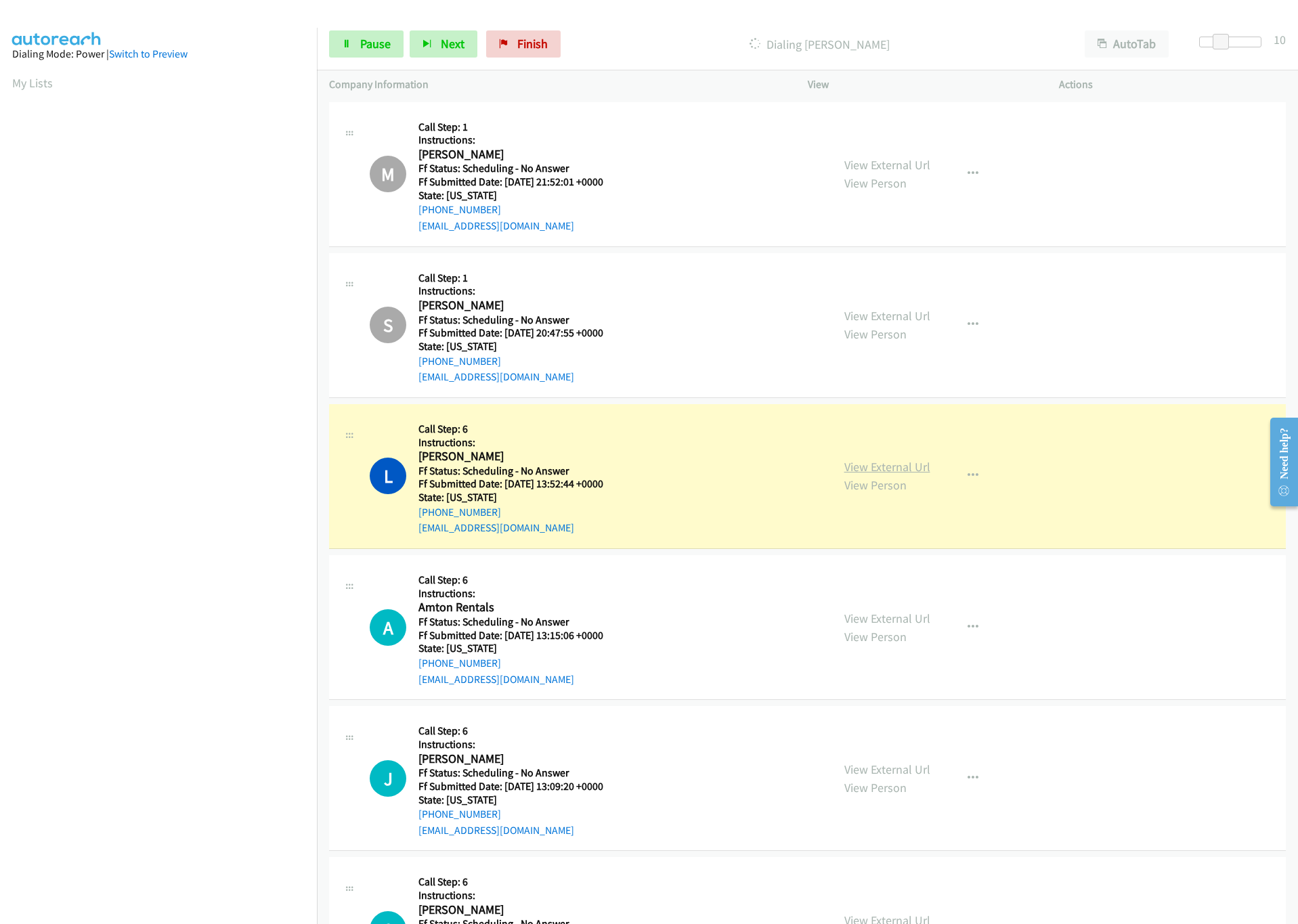
click at [906, 467] on link "View External Url" at bounding box center [887, 467] width 86 height 16
click at [896, 467] on link "View External Url" at bounding box center [887, 467] width 86 height 16
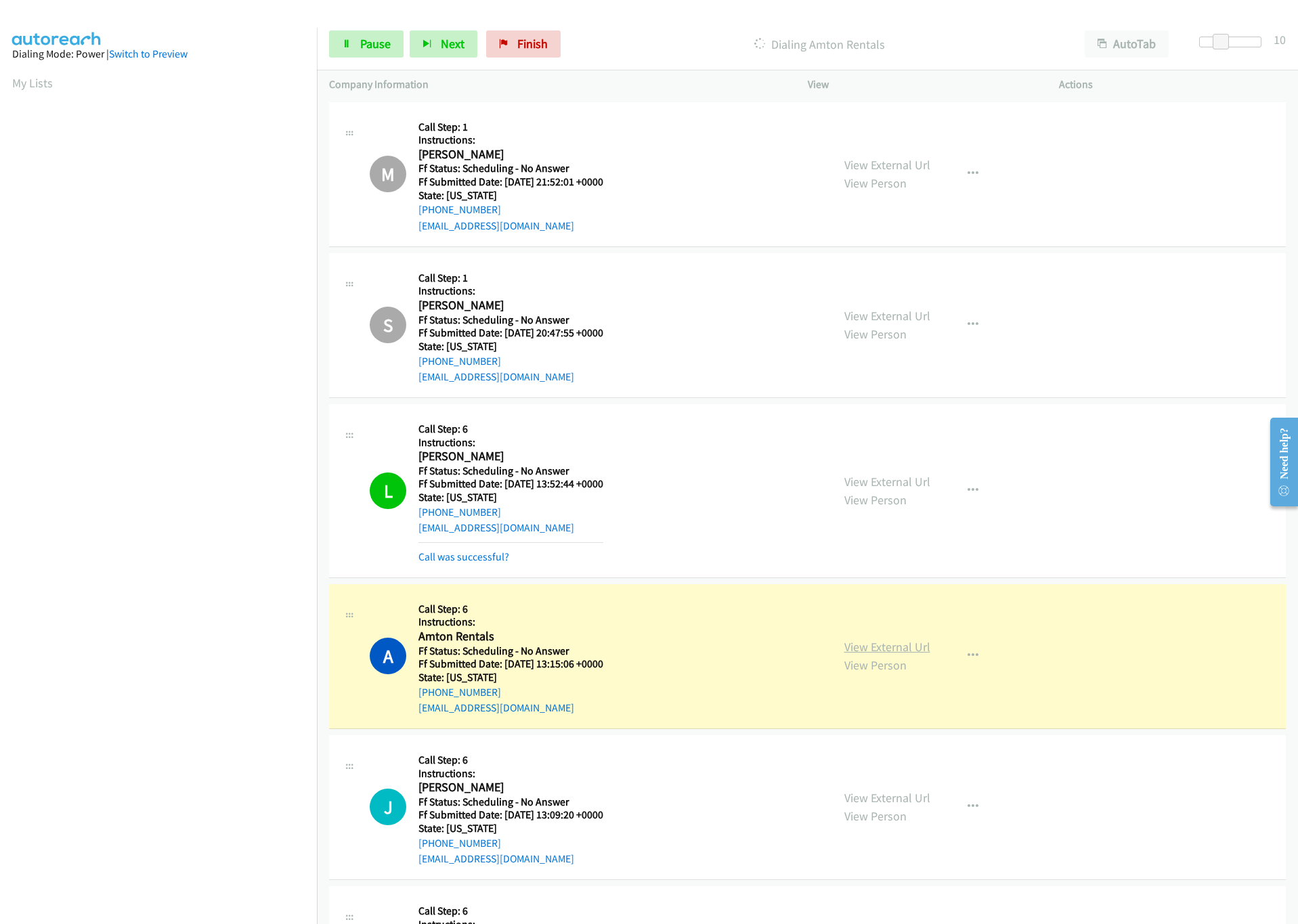
click at [874, 649] on link "View External Url" at bounding box center [887, 647] width 86 height 16
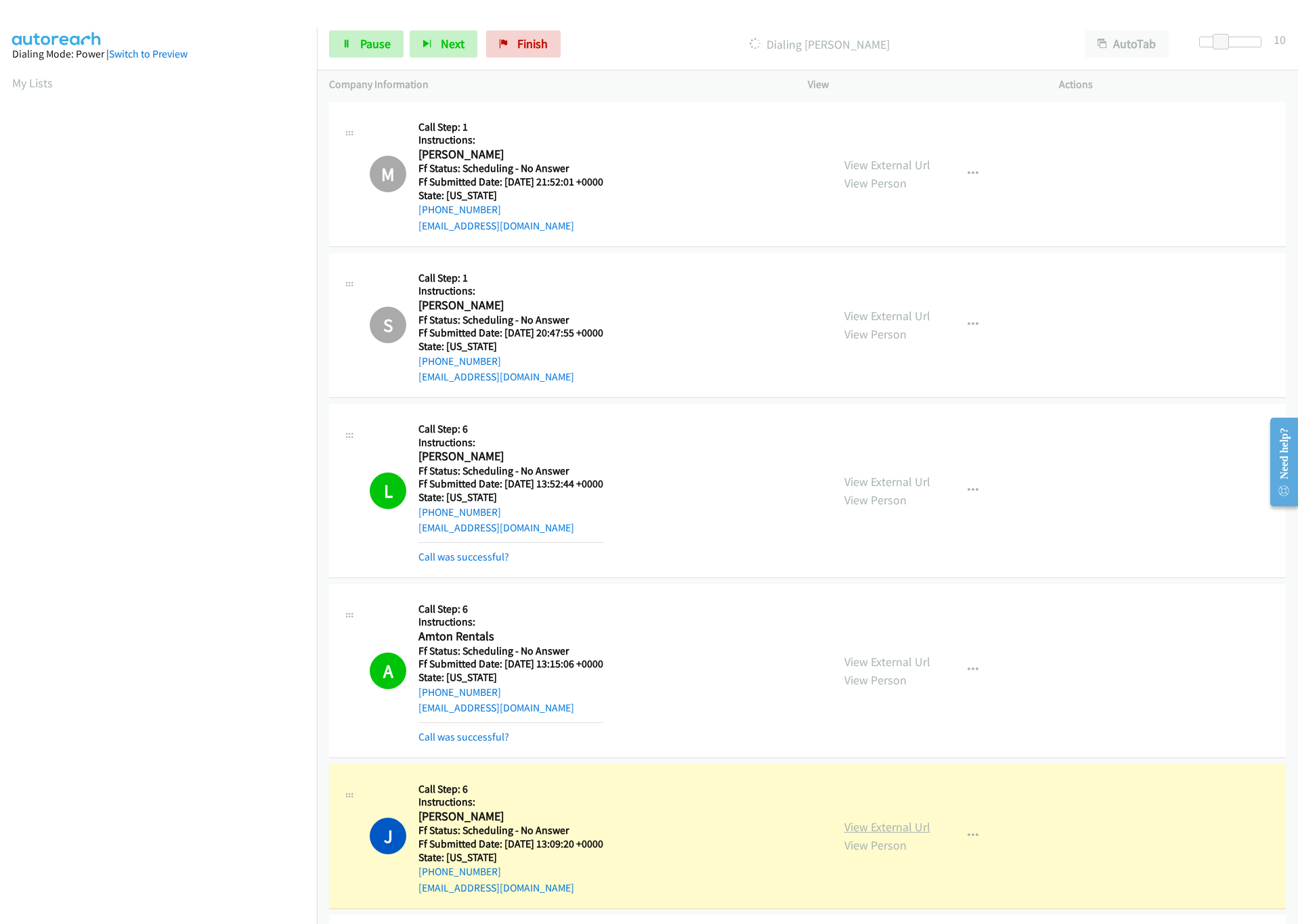
click at [878, 832] on link "View External Url" at bounding box center [887, 827] width 86 height 16
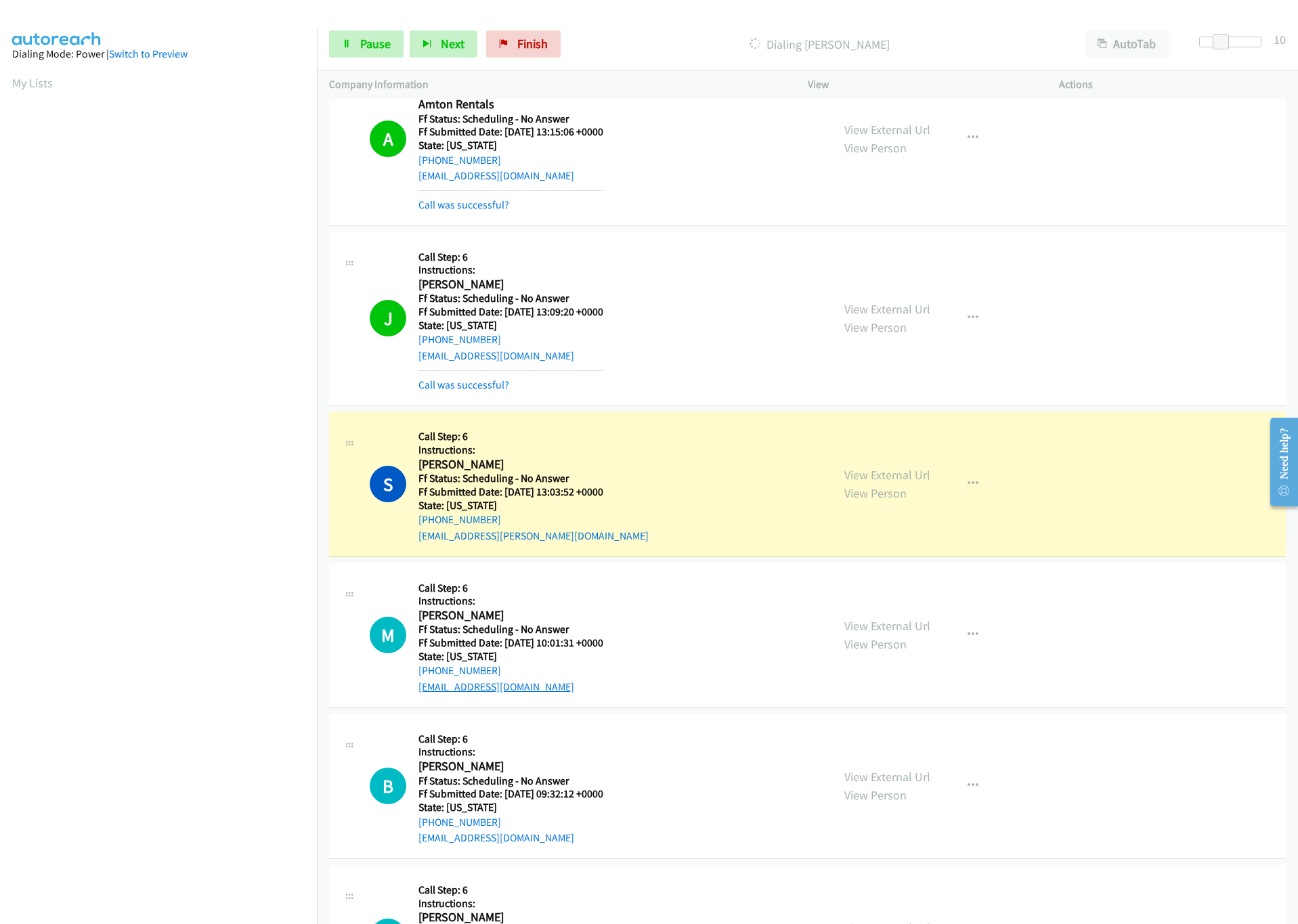
scroll to position [610, 0]
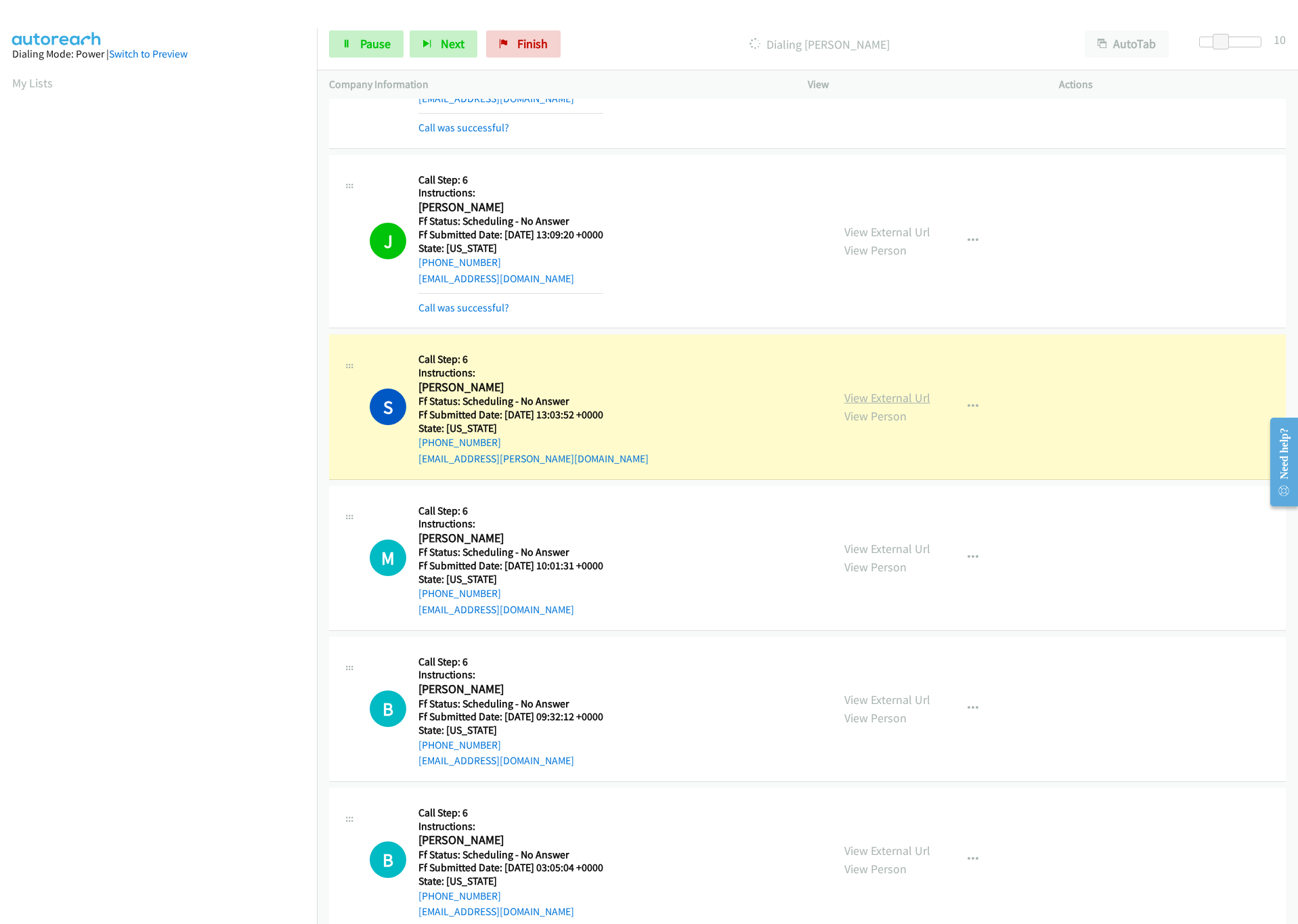
click at [883, 396] on link "View External Url" at bounding box center [887, 397] width 86 height 16
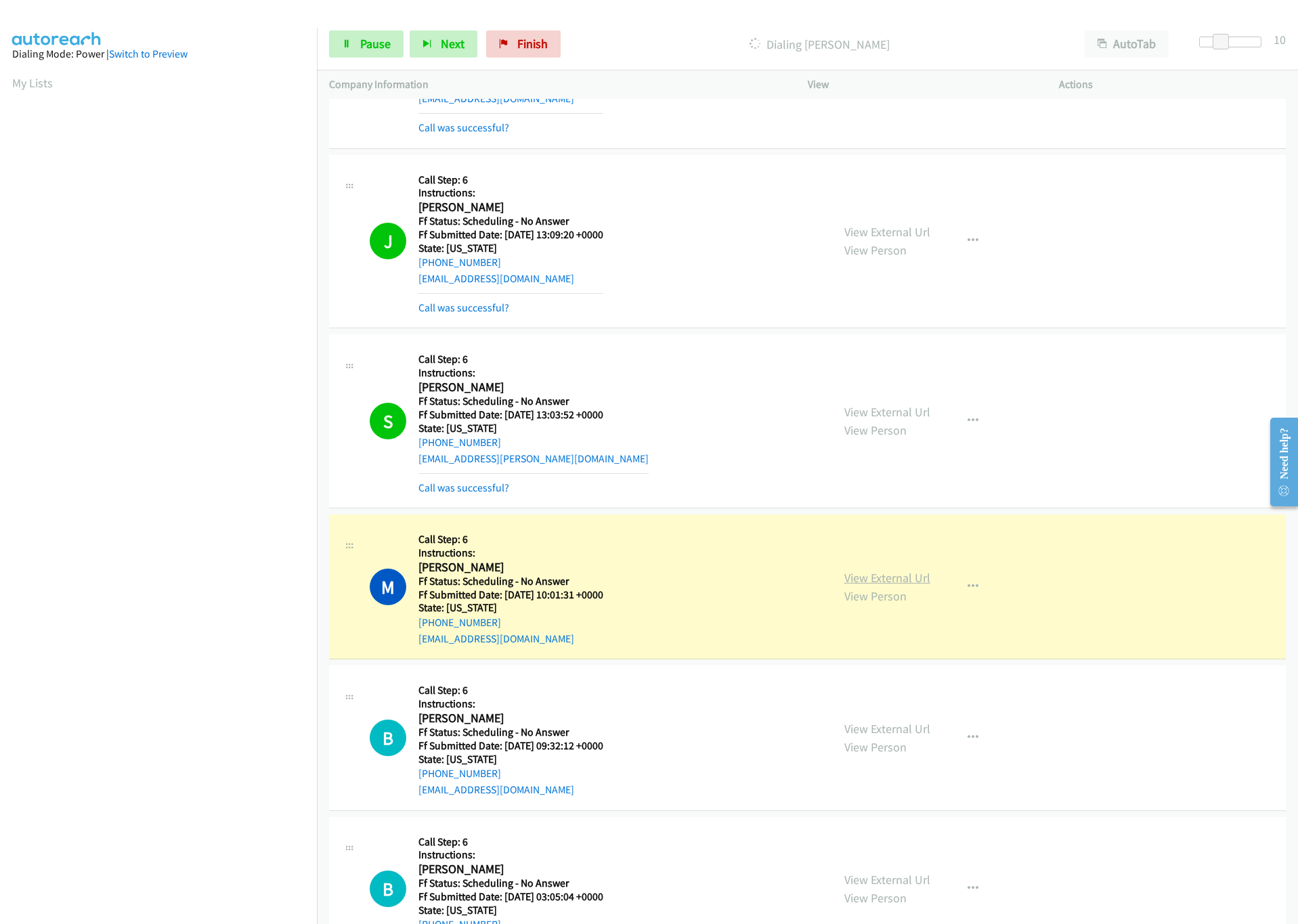
click at [910, 585] on link "View External Url" at bounding box center [887, 578] width 86 height 16
click at [344, 45] on icon at bounding box center [347, 45] width 10 height 10
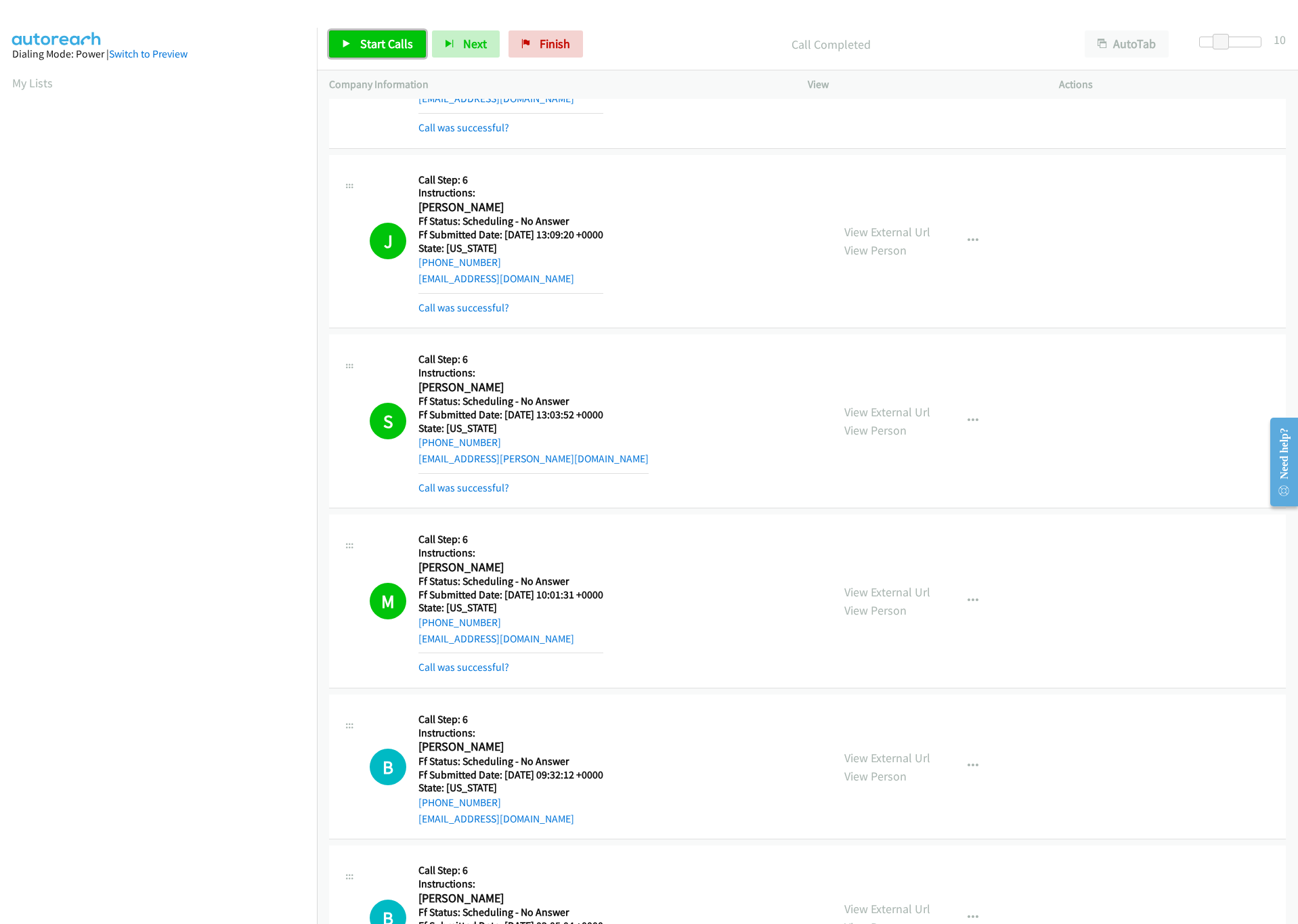
click at [405, 48] on span "Start Calls" at bounding box center [386, 43] width 53 height 16
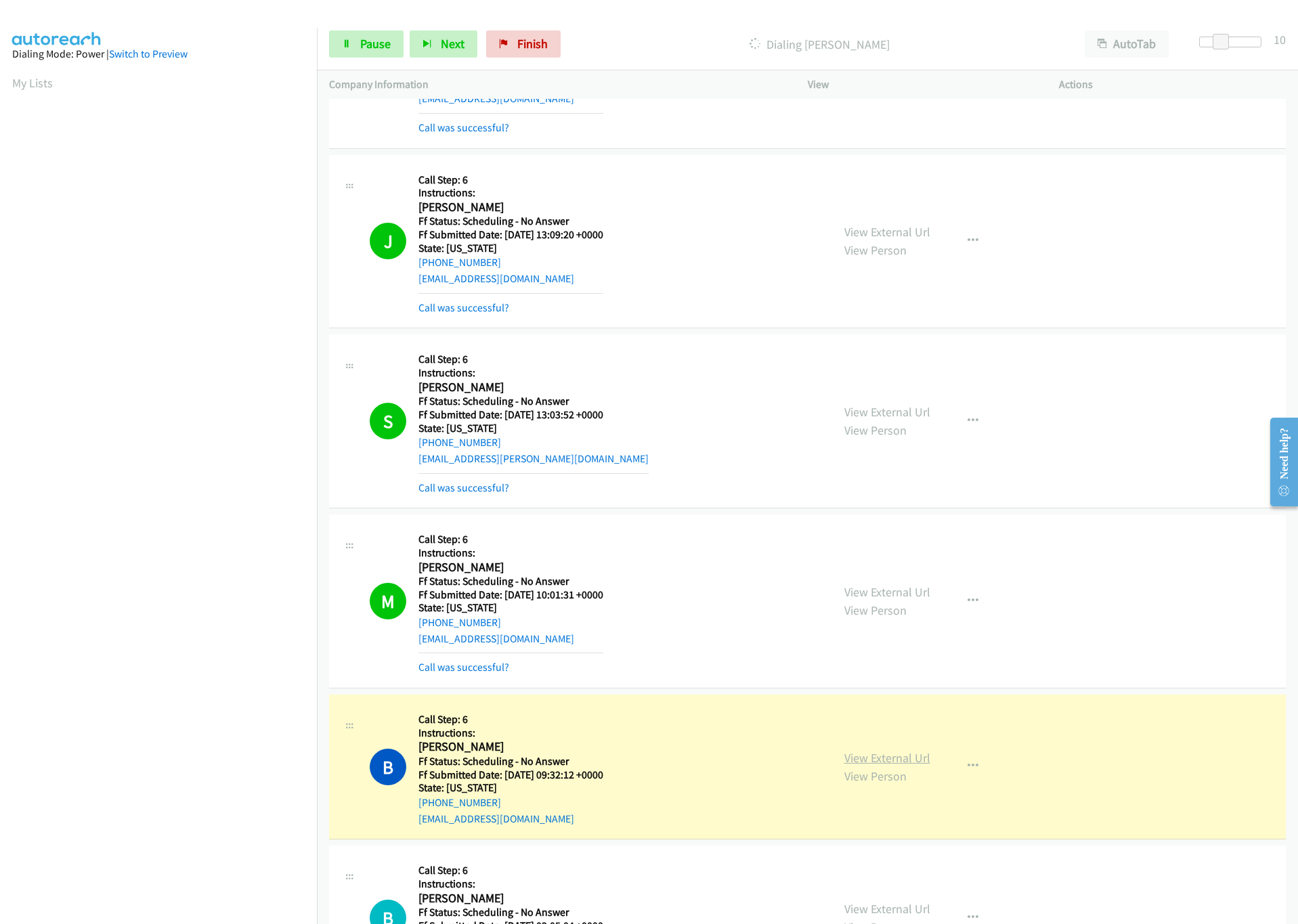
click at [892, 760] on link "View External Url" at bounding box center [887, 758] width 86 height 16
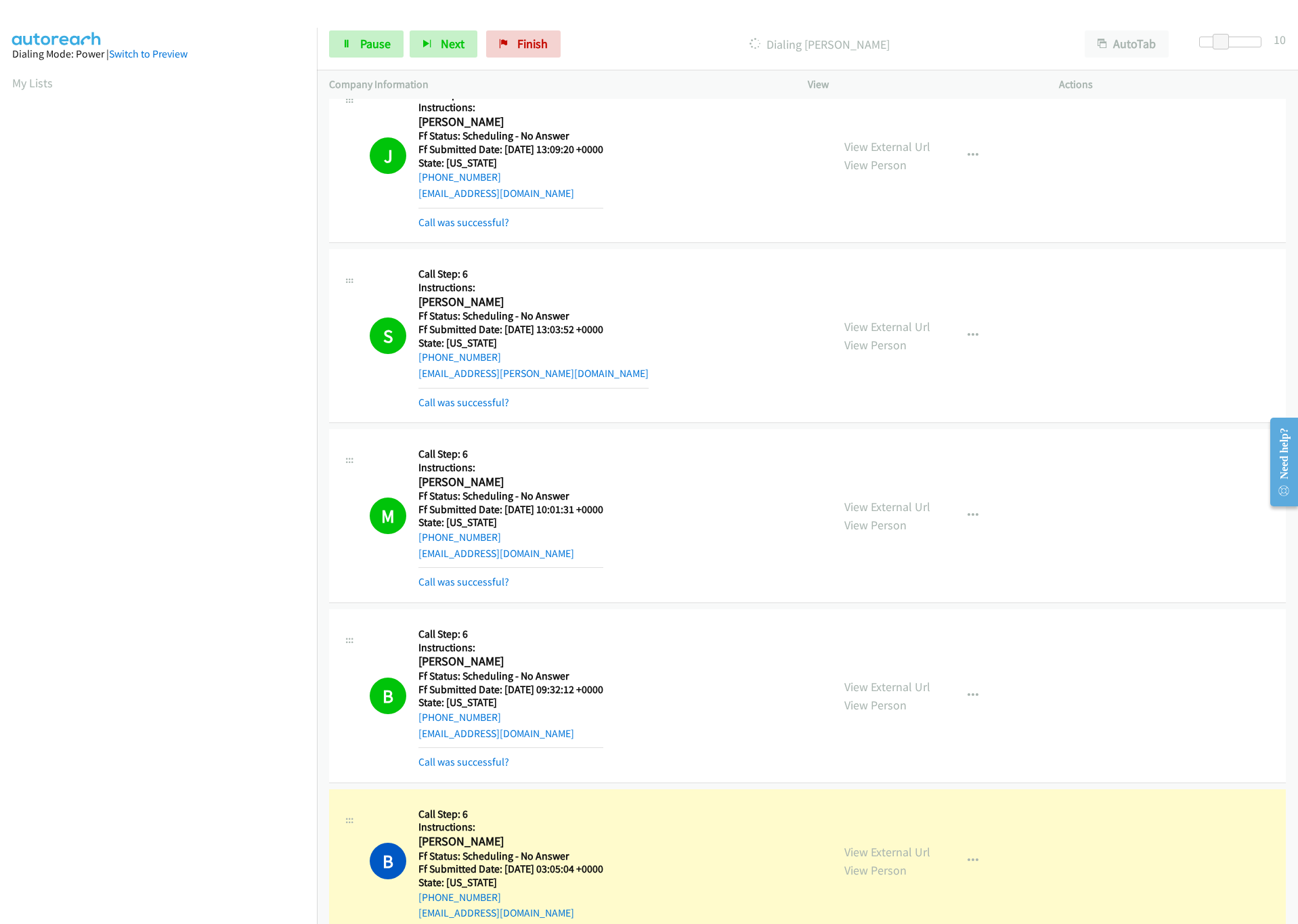
scroll to position [812, 0]
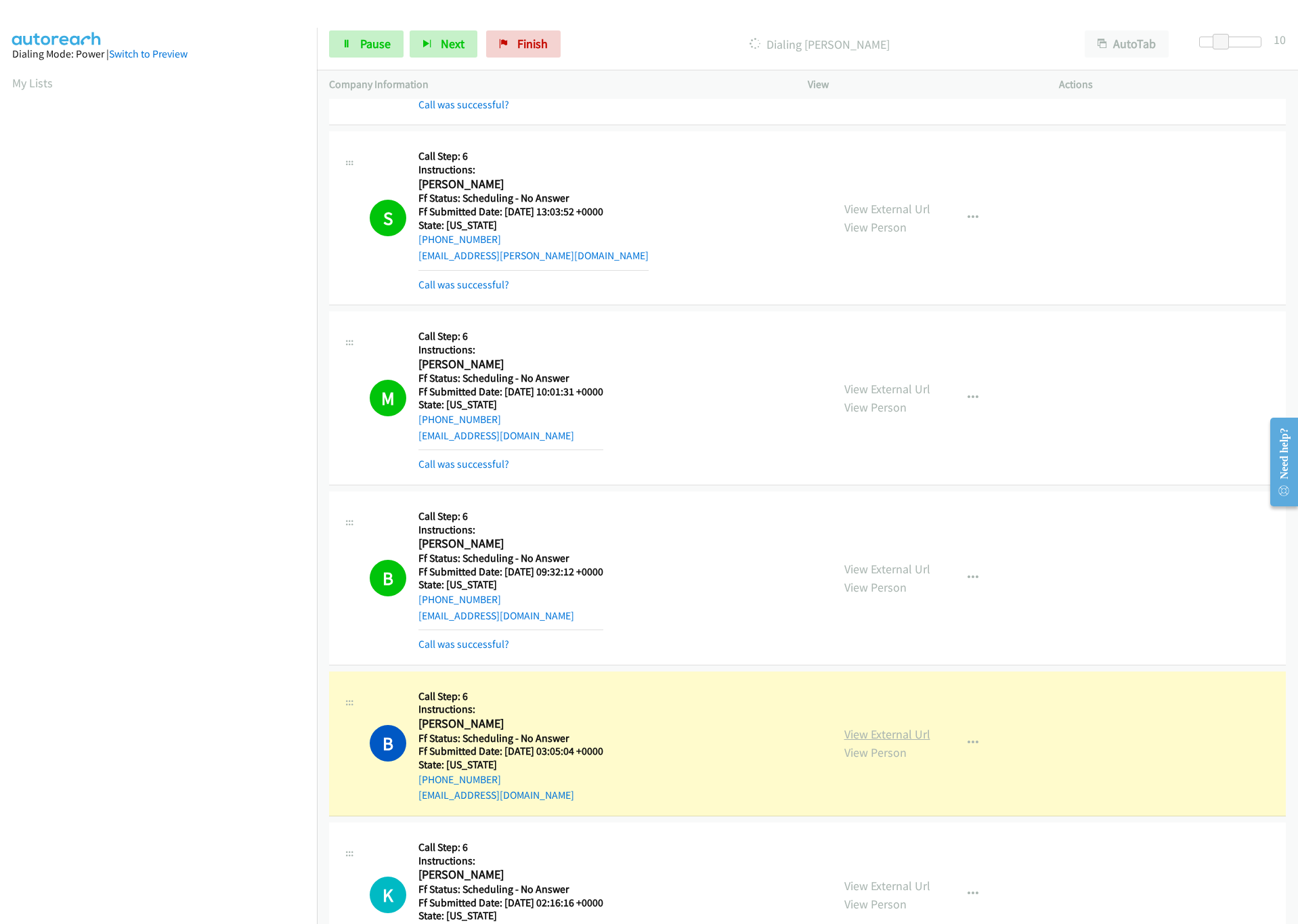
click at [888, 739] on link "View External Url" at bounding box center [887, 734] width 86 height 16
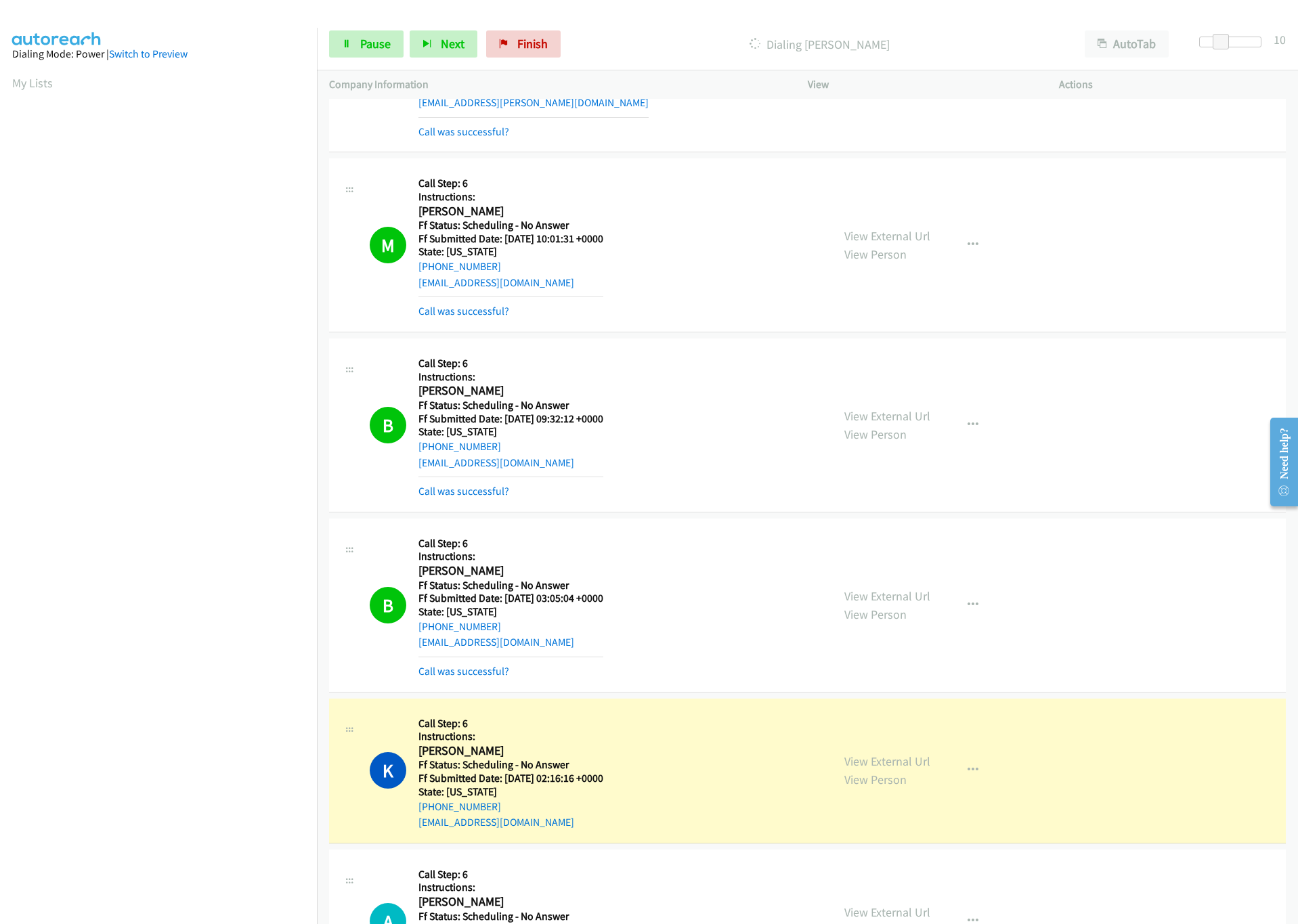
scroll to position [1016, 0]
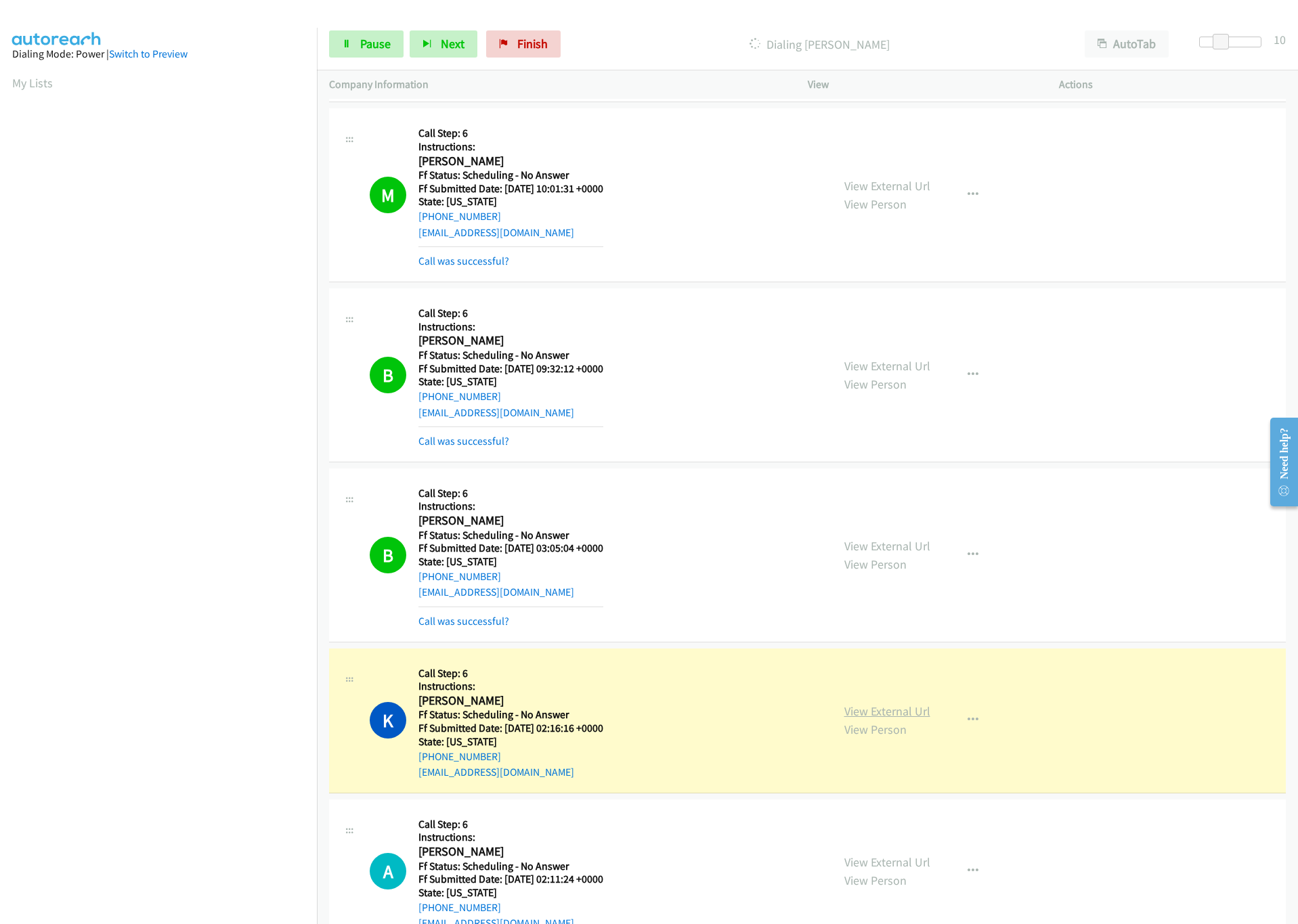
click at [886, 719] on link "View External Url" at bounding box center [887, 711] width 86 height 16
click at [362, 41] on span "Pause" at bounding box center [375, 43] width 30 height 16
